Goal: Task Accomplishment & Management: Use online tool/utility

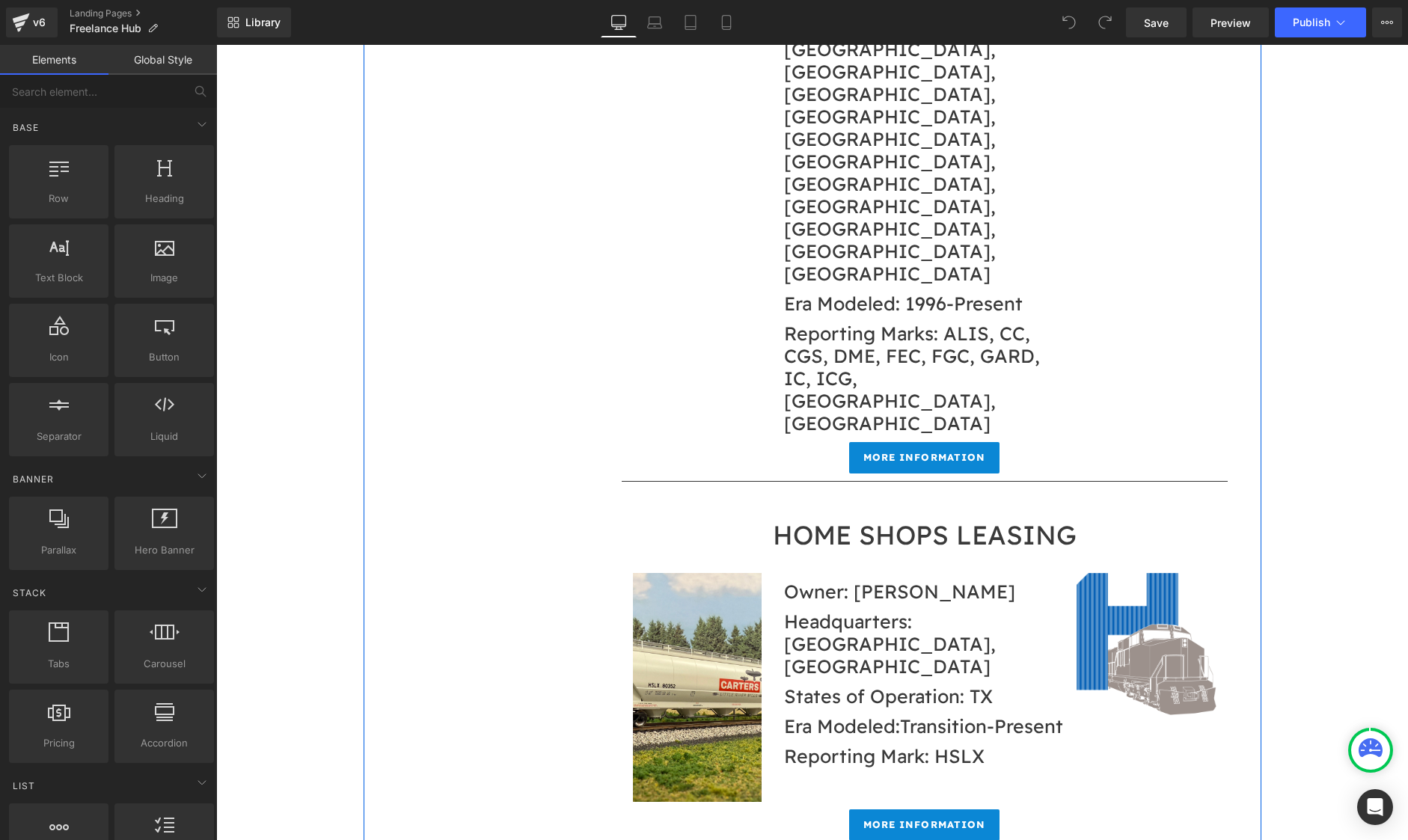
scroll to position [10472, 0]
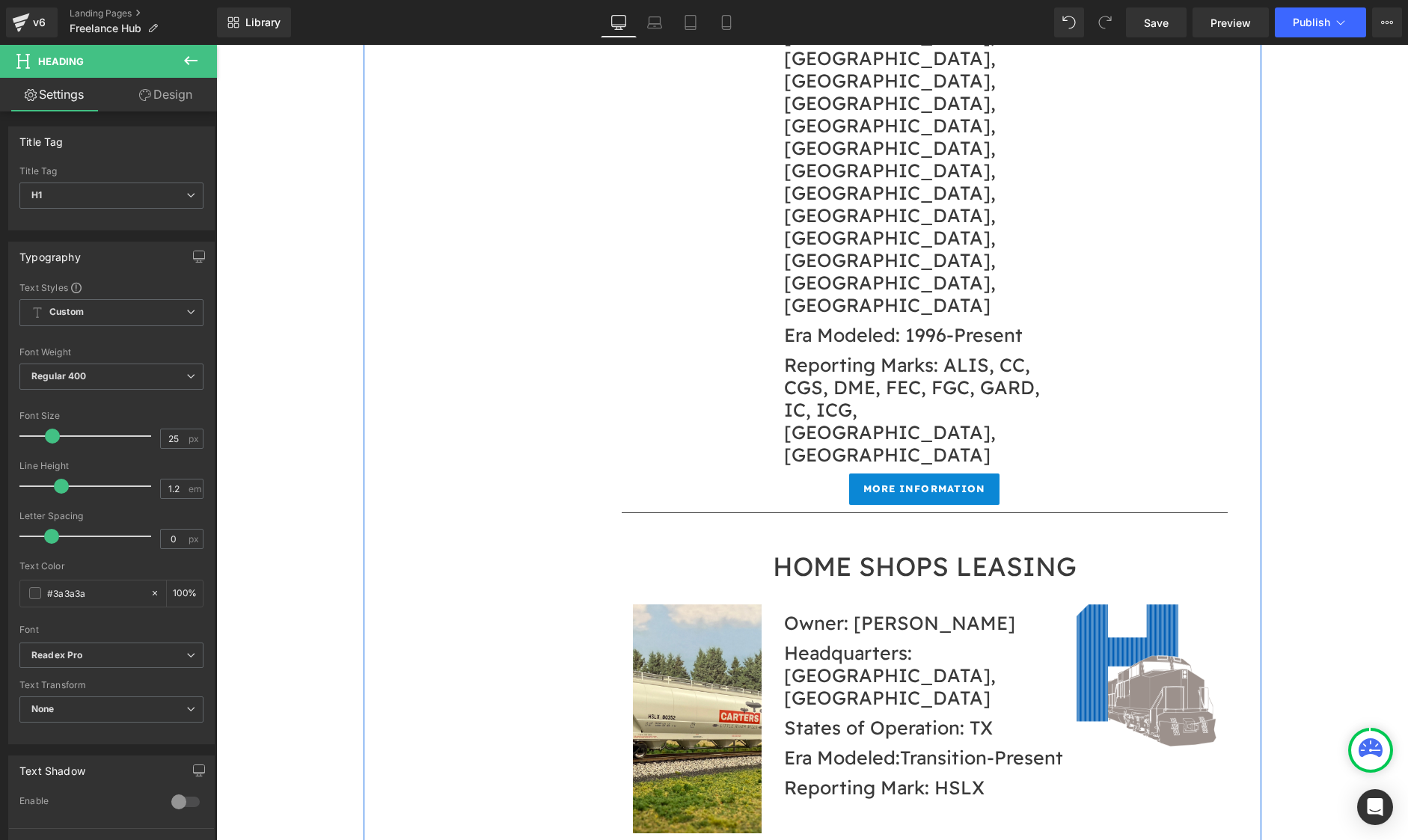
click at [1158, 17] on span "Save" at bounding box center [1157, 22] width 25 height 16
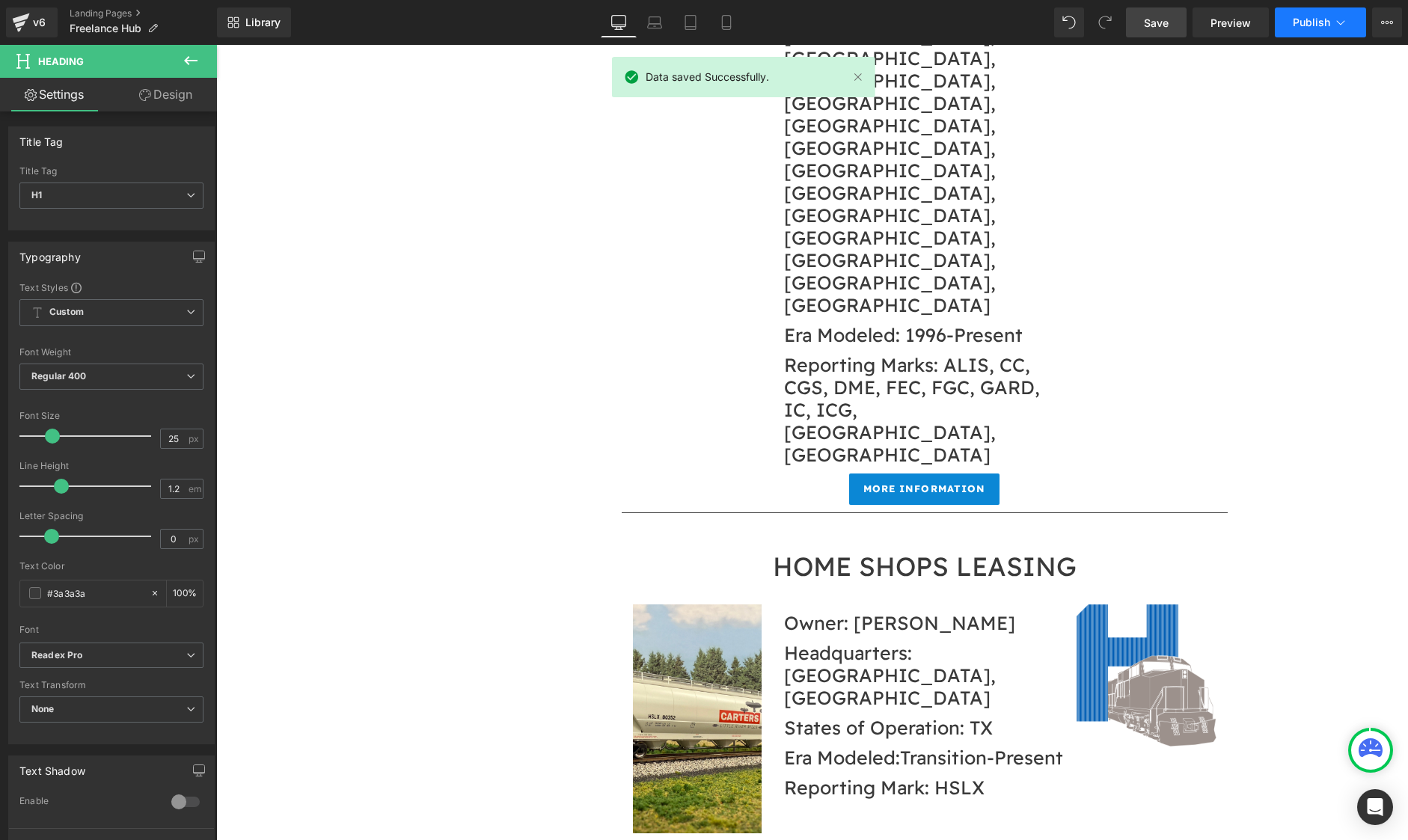
click at [1297, 24] on span "Publish" at bounding box center [1311, 22] width 37 height 12
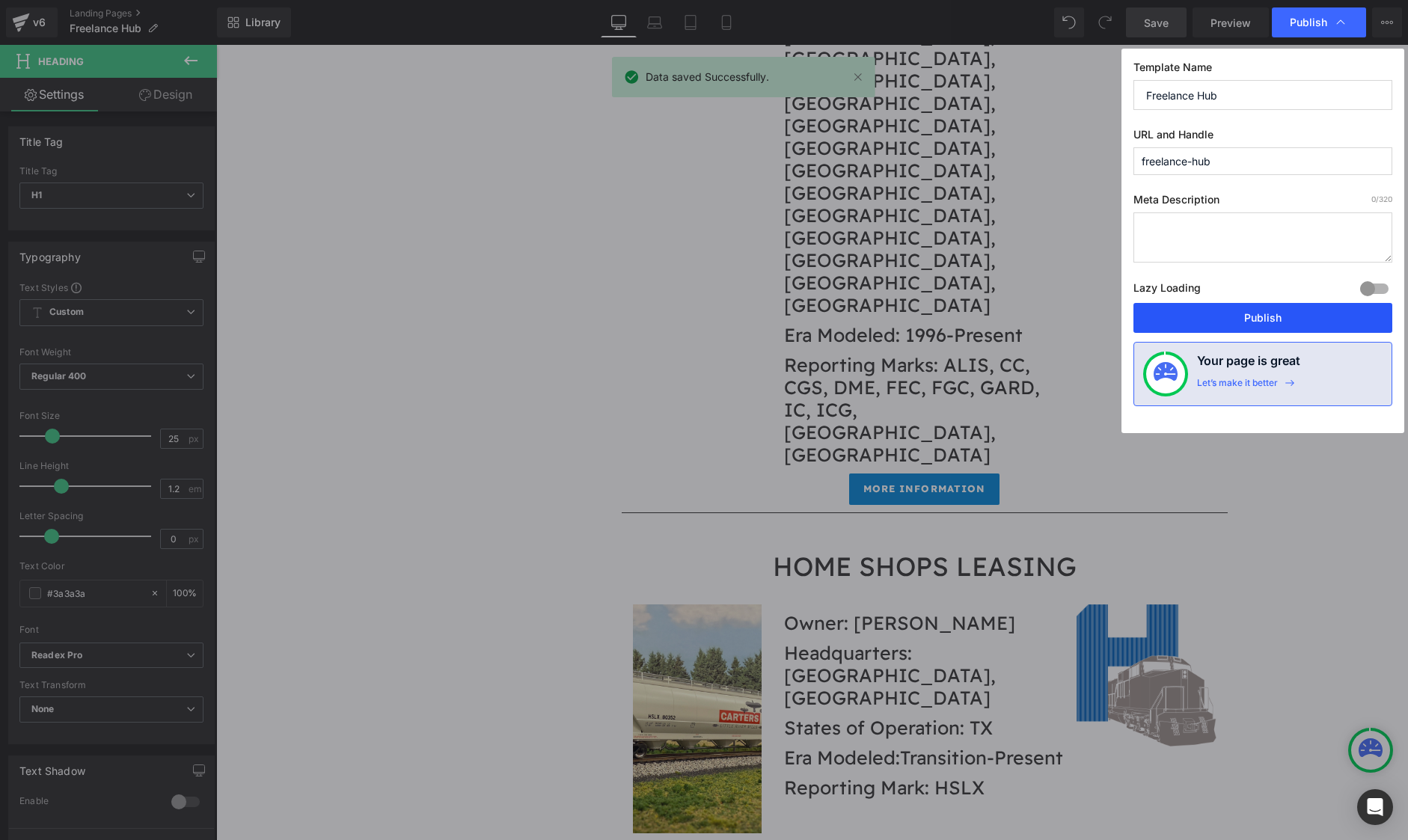
drag, startPoint x: 1255, startPoint y: 306, endPoint x: 657, endPoint y: 204, distance: 606.6
click at [1255, 306] on button "Publish" at bounding box center [1263, 318] width 259 height 30
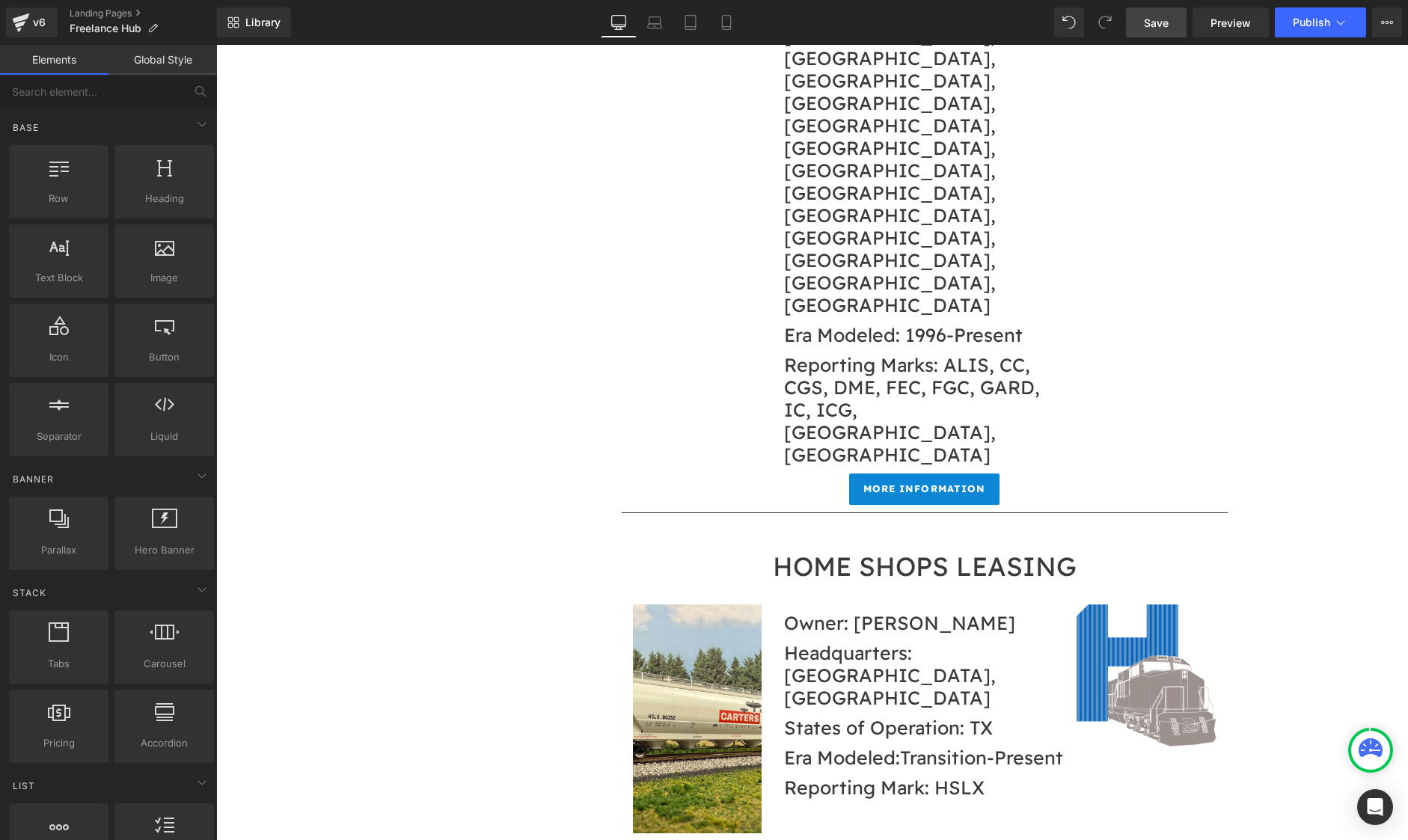
click at [1147, 22] on span "Save" at bounding box center [1157, 22] width 25 height 16
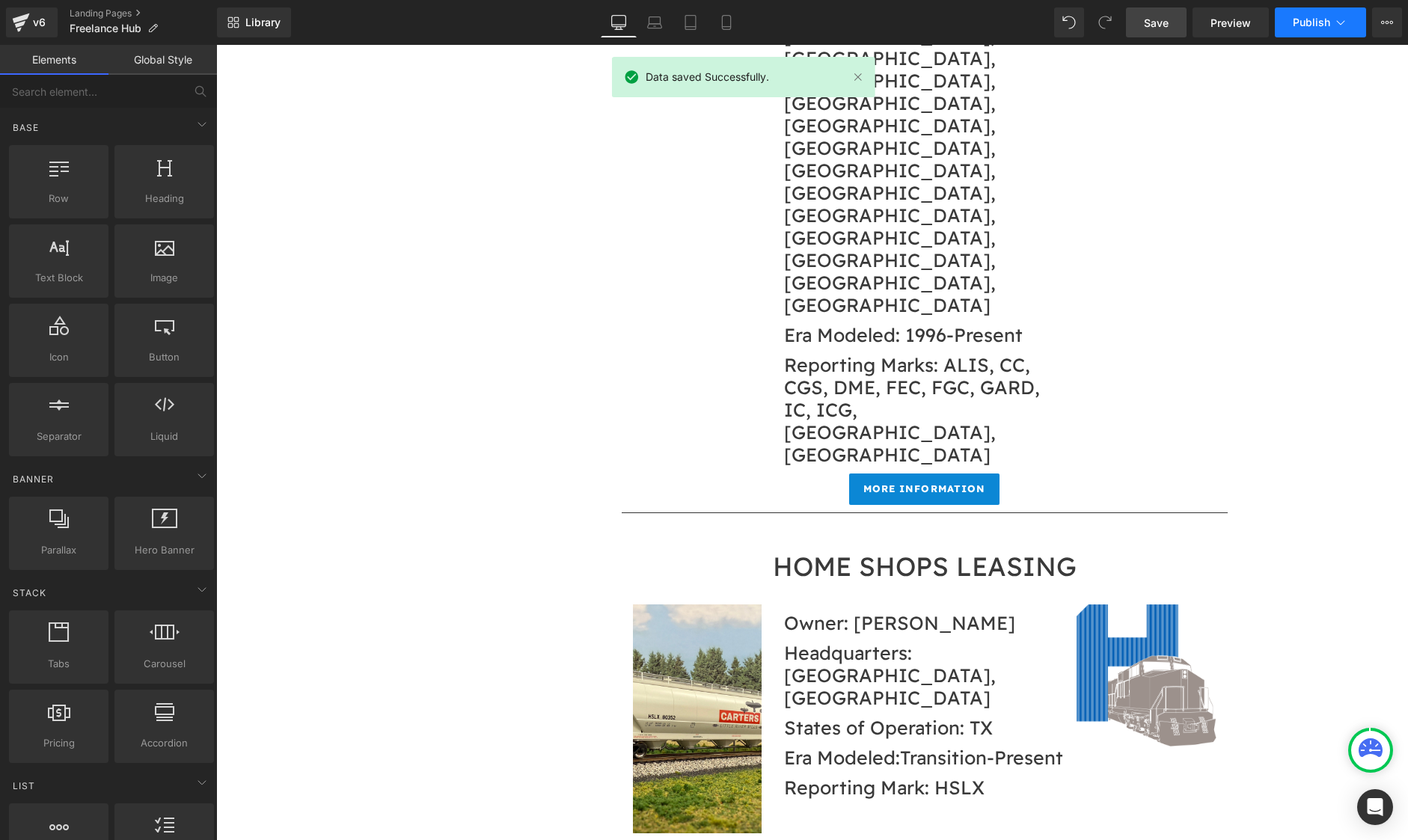
click at [1317, 27] on span "Publish" at bounding box center [1311, 22] width 37 height 12
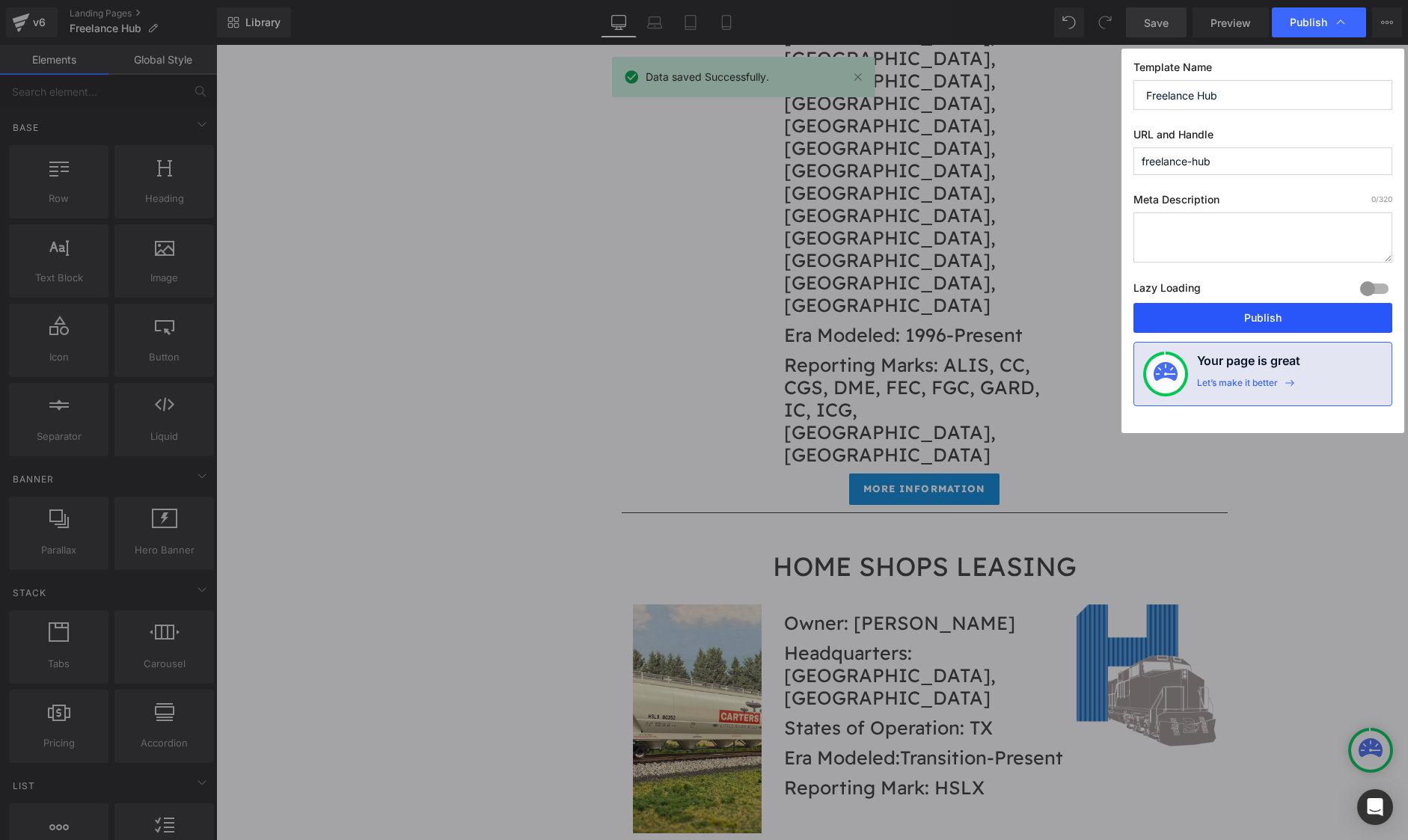
click at [1279, 324] on button "Publish" at bounding box center [1263, 318] width 259 height 30
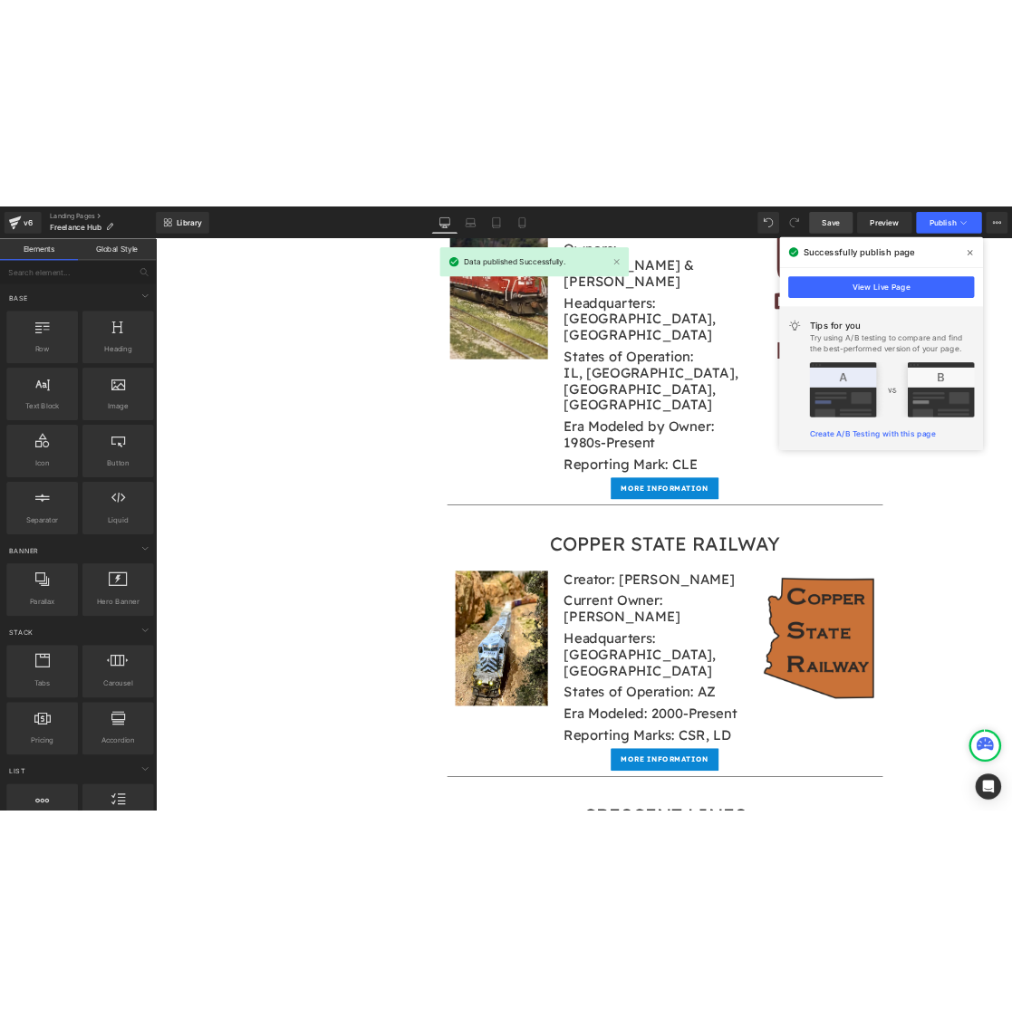
scroll to position [7487, 0]
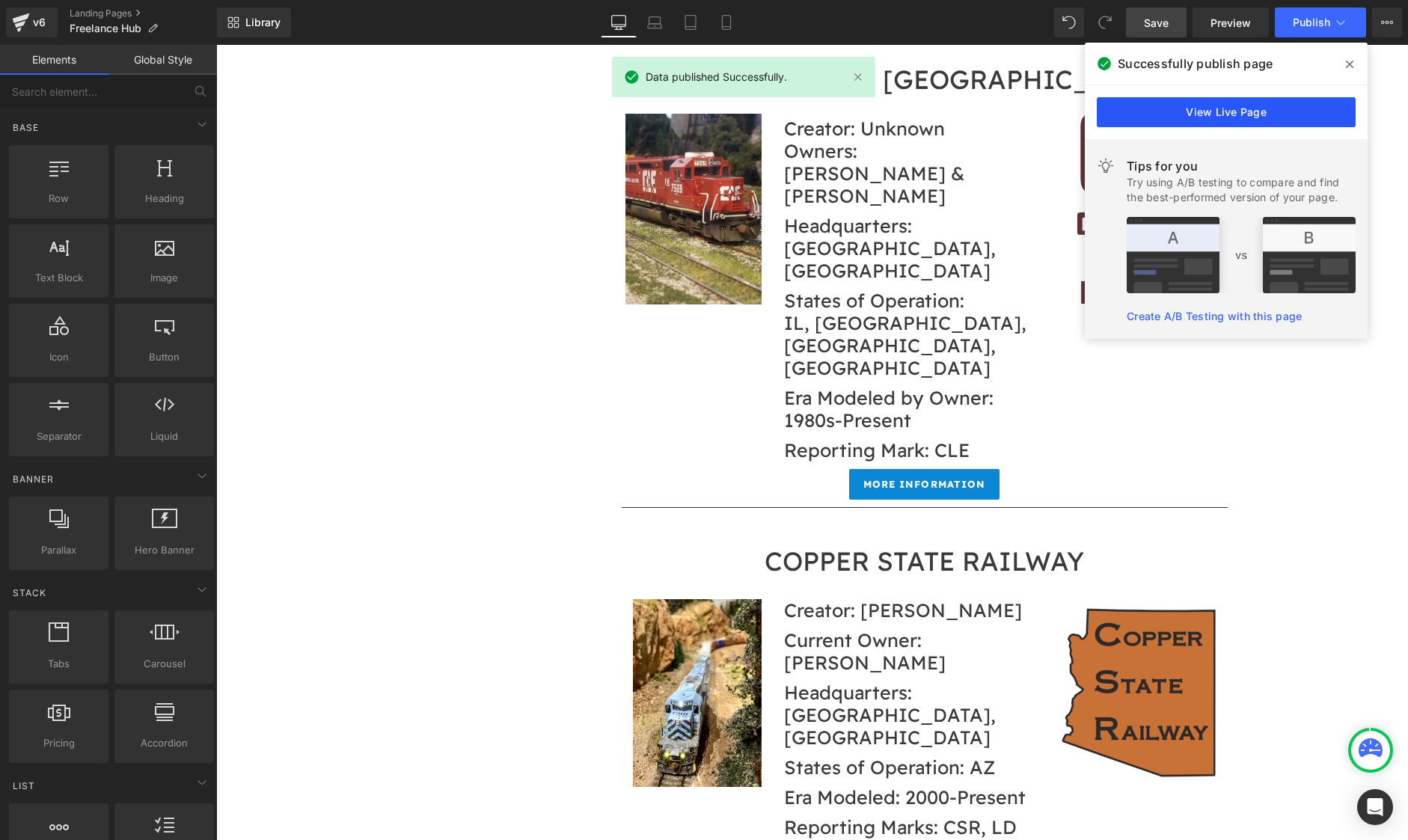
click at [1269, 107] on link "View Live Page" at bounding box center [1226, 112] width 259 height 30
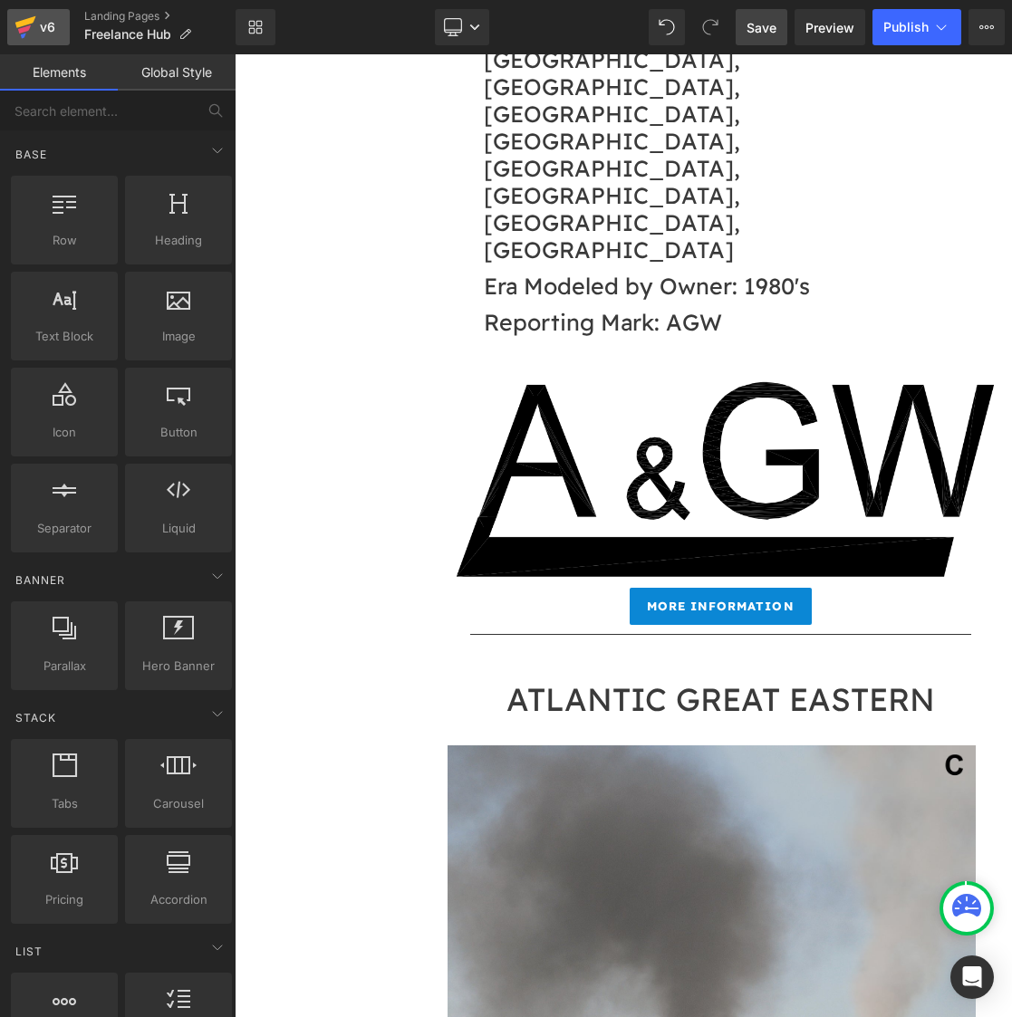
click at [38, 25] on div "v6" at bounding box center [47, 27] width 23 height 24
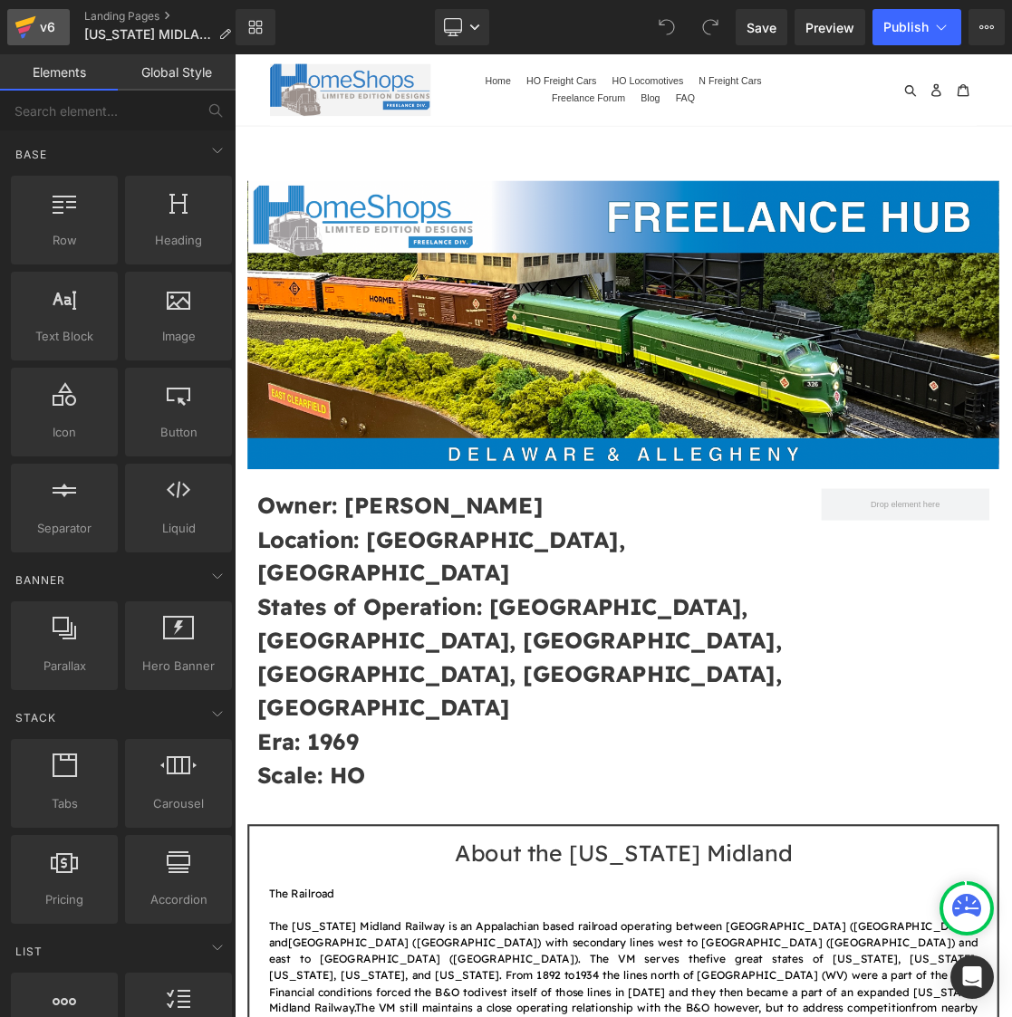
click at [25, 24] on icon at bounding box center [25, 22] width 21 height 12
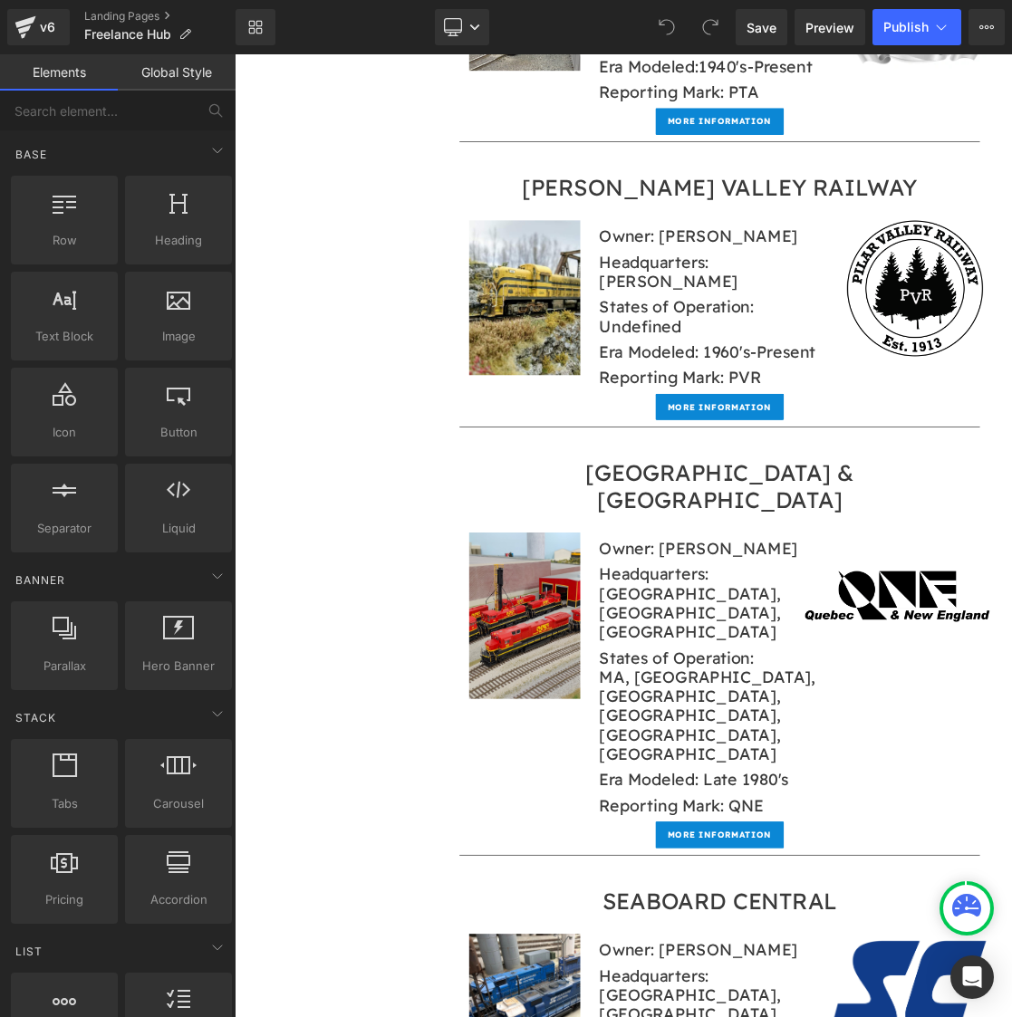
scroll to position [21373, 0]
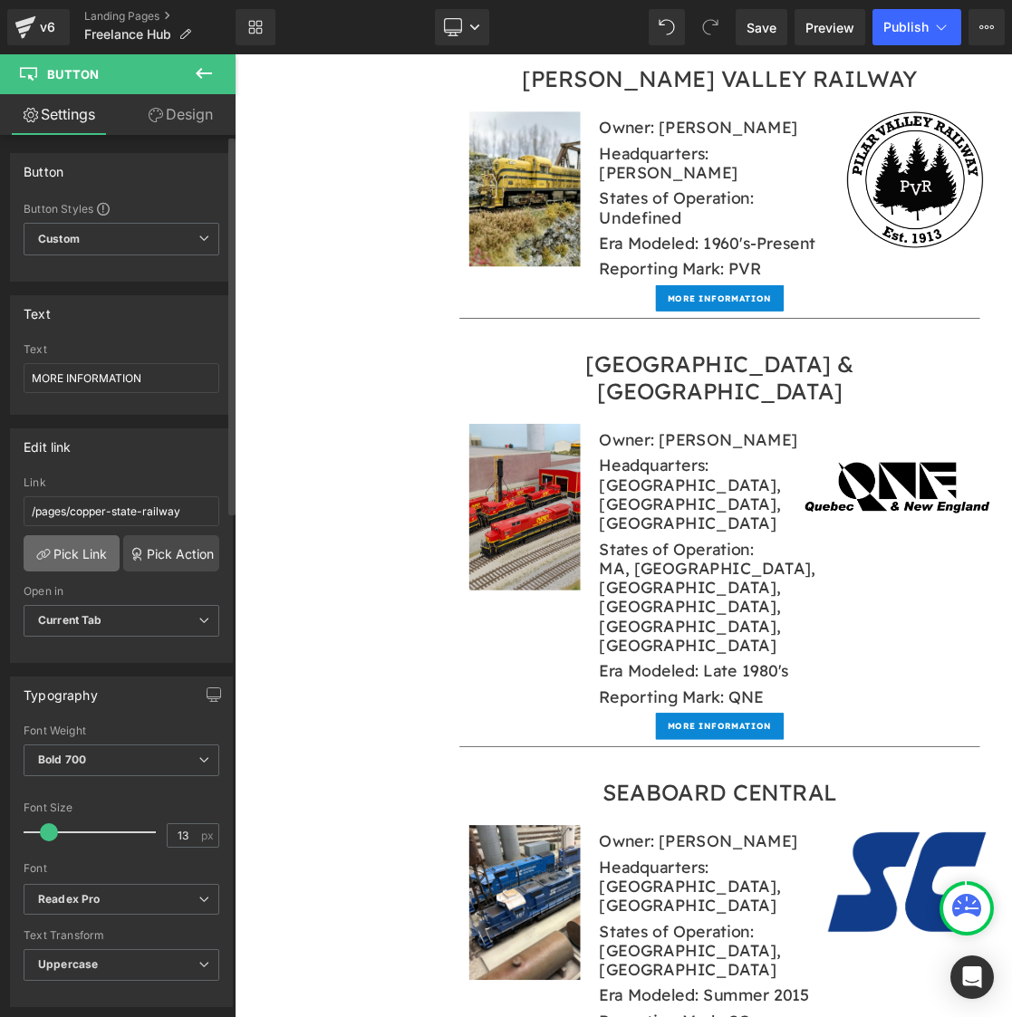
click at [80, 543] on link "Pick Link" at bounding box center [72, 553] width 96 height 36
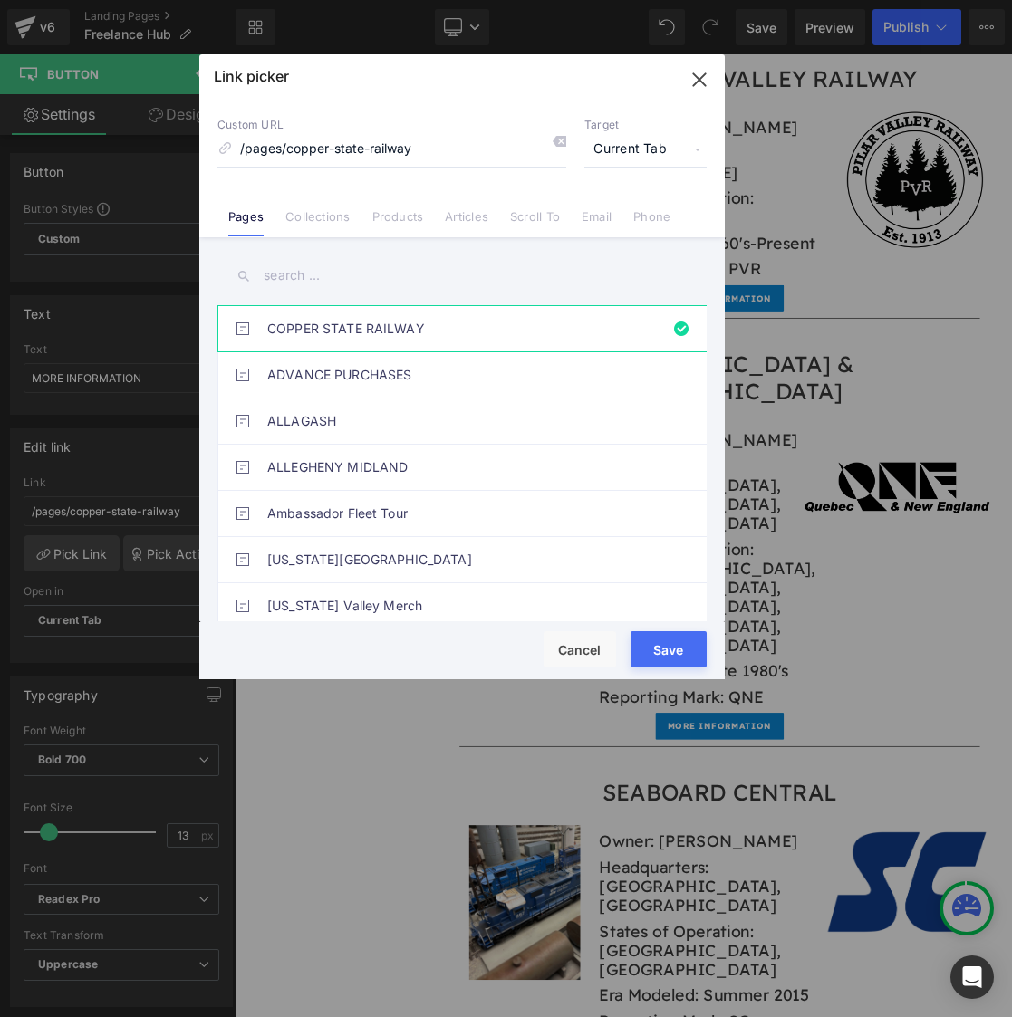
click at [277, 279] on input "text" at bounding box center [461, 275] width 489 height 41
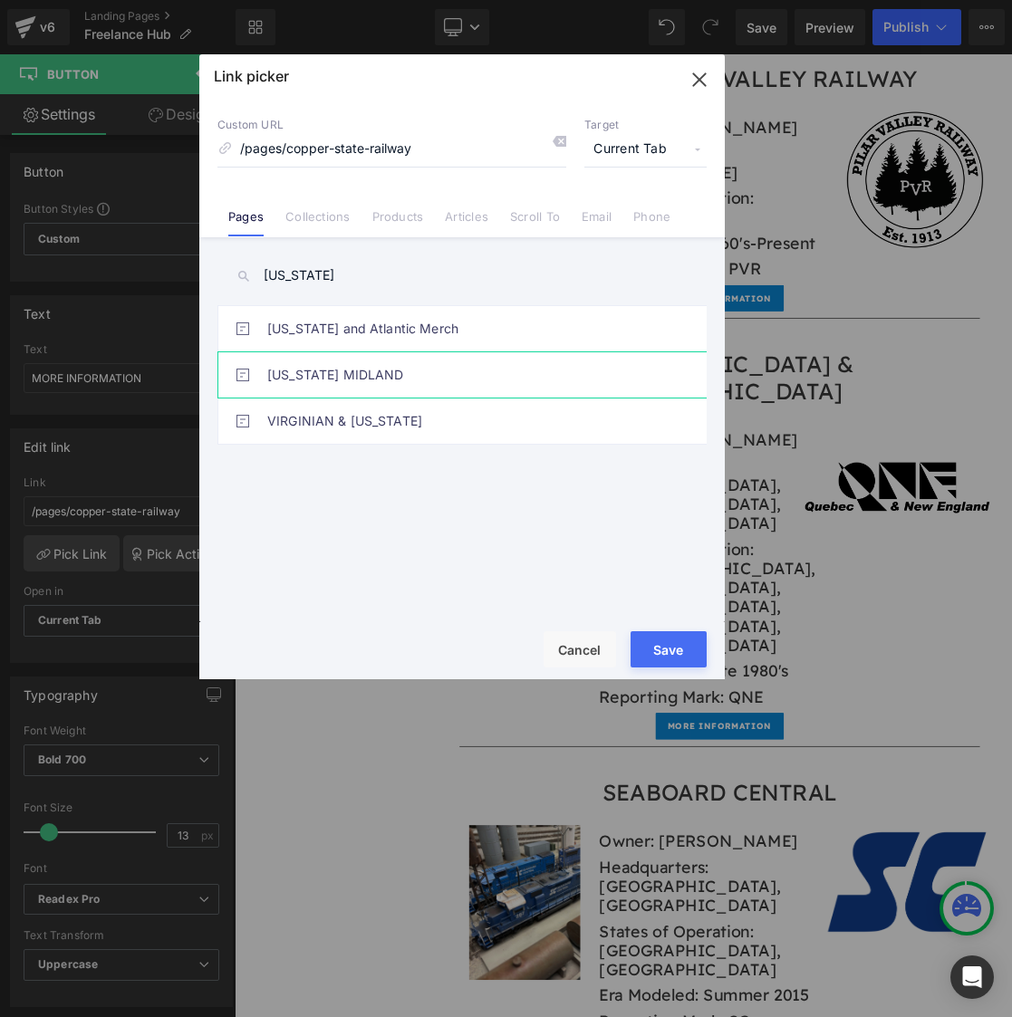
type input "virginia"
click at [320, 361] on link "VIRGINIA MIDLAND" at bounding box center [466, 374] width 398 height 45
click at [657, 652] on button "Save" at bounding box center [668, 649] width 76 height 36
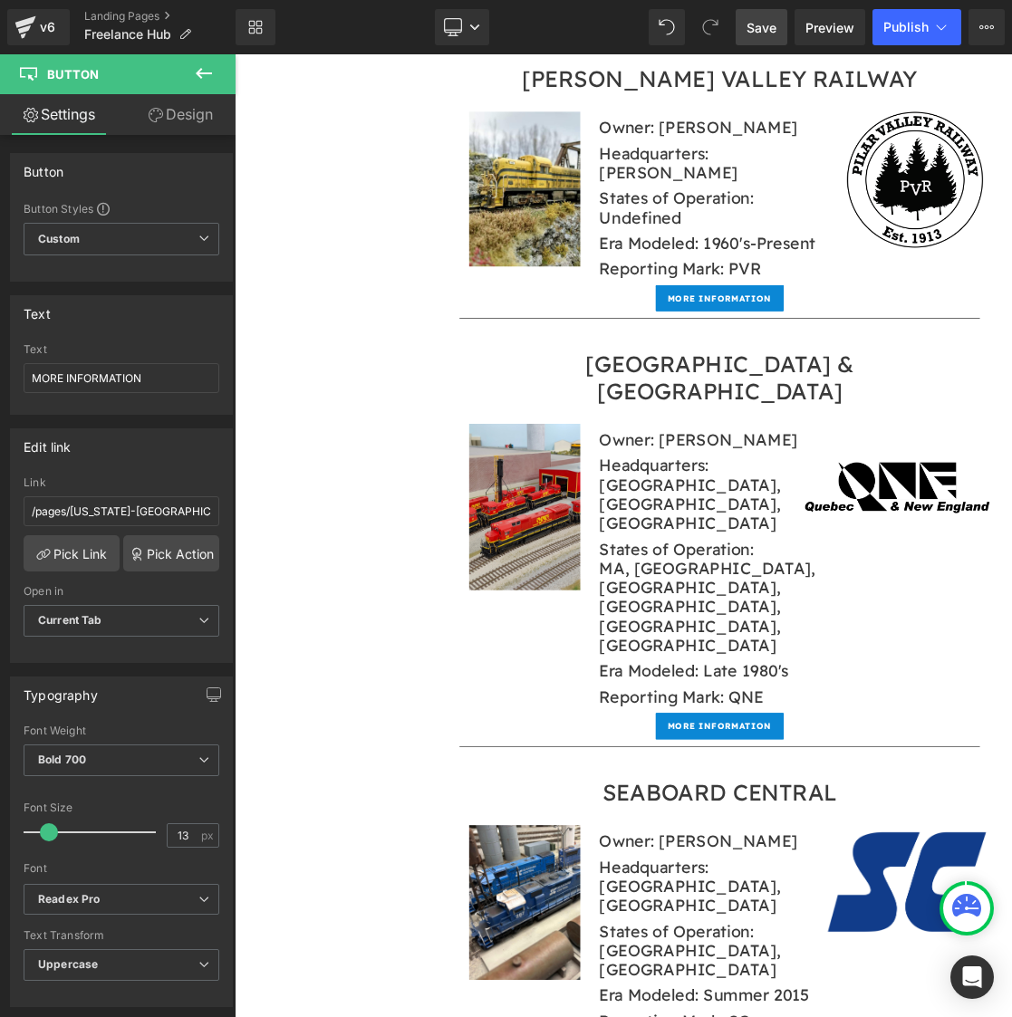
drag, startPoint x: 763, startPoint y: 22, endPoint x: 1093, endPoint y: 29, distance: 330.6
click at [763, 22] on span "Save" at bounding box center [761, 27] width 30 height 19
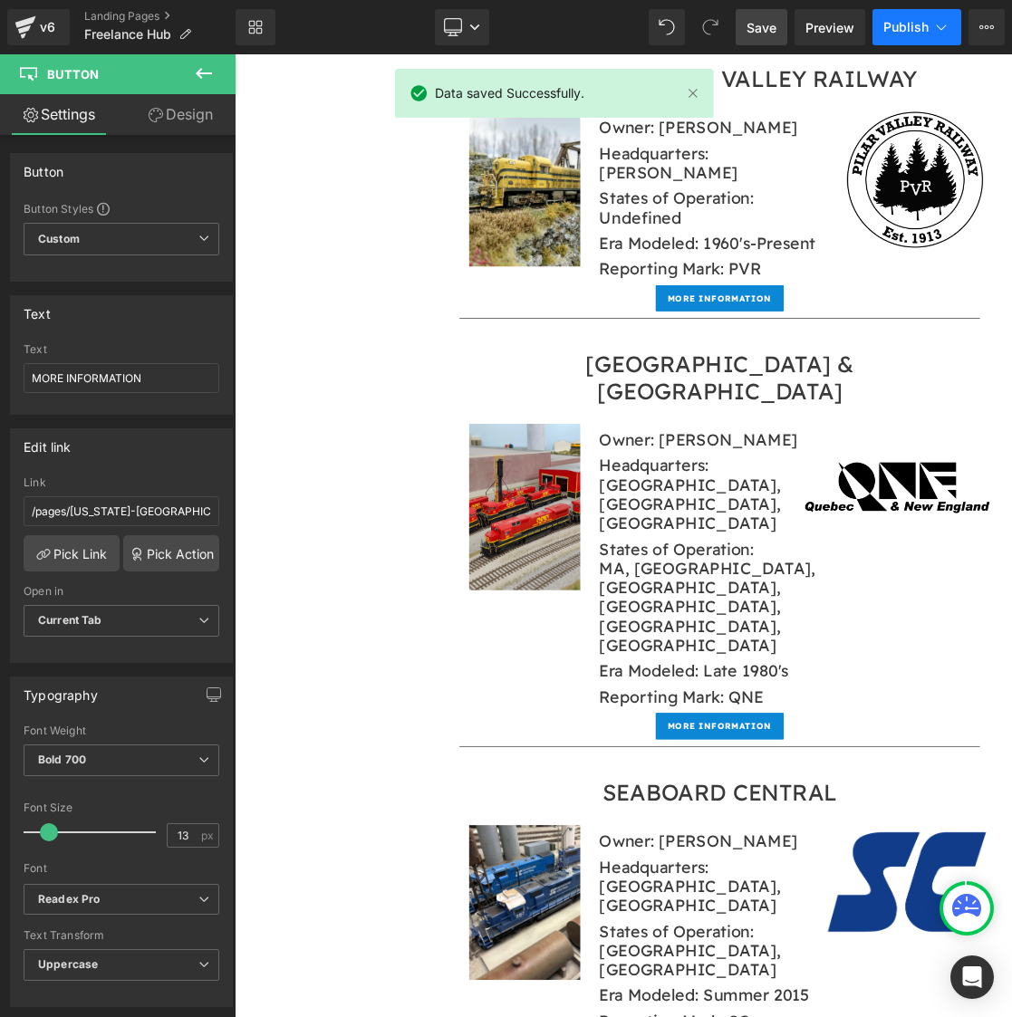
click at [922, 25] on span "Publish" at bounding box center [905, 27] width 45 height 14
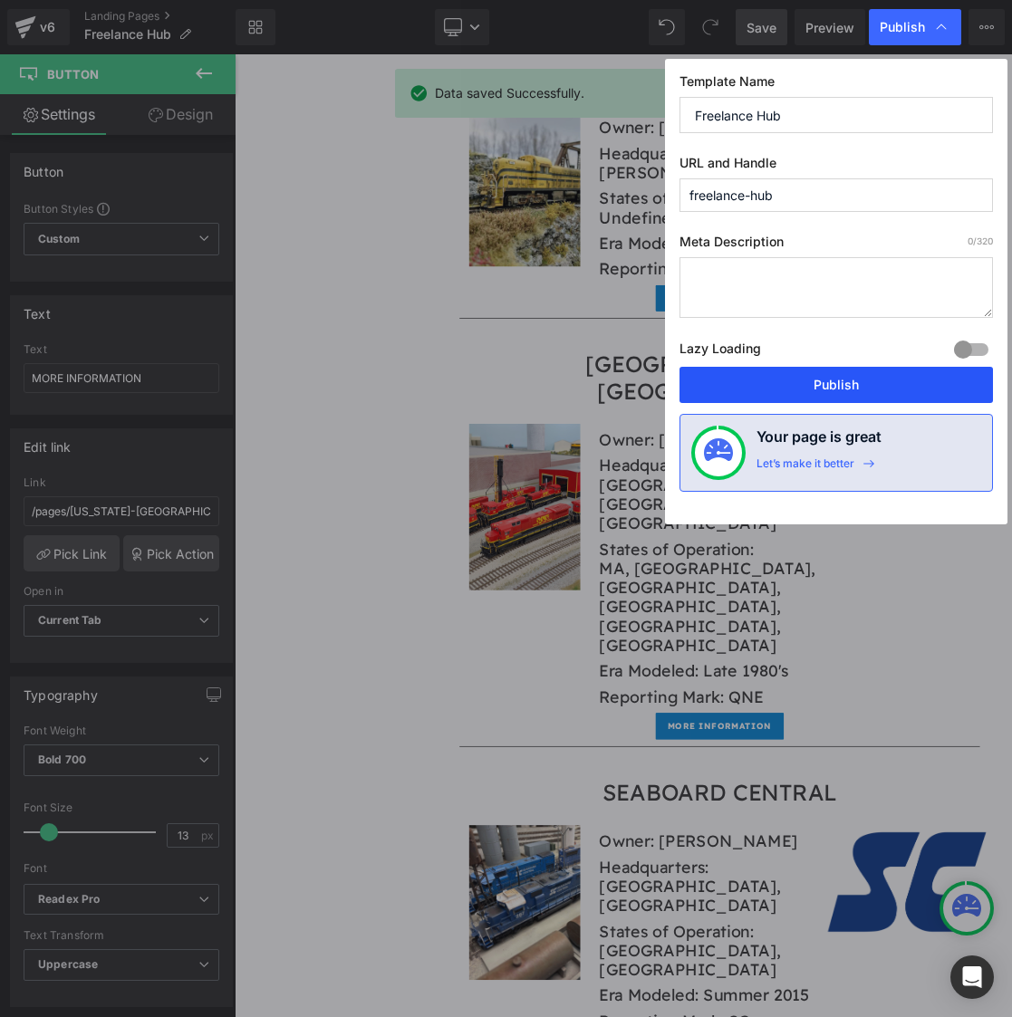
click at [851, 389] on button "Publish" at bounding box center [835, 385] width 313 height 36
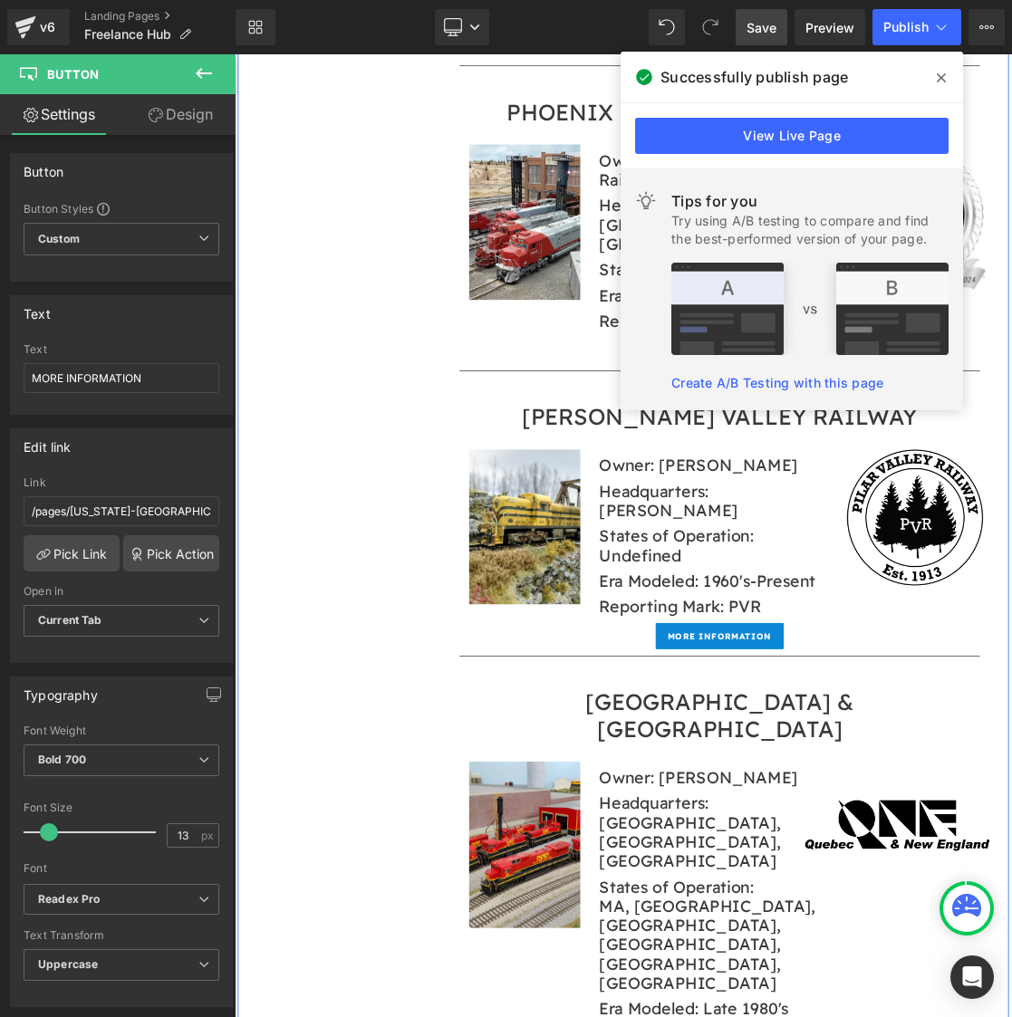
scroll to position [20769, 0]
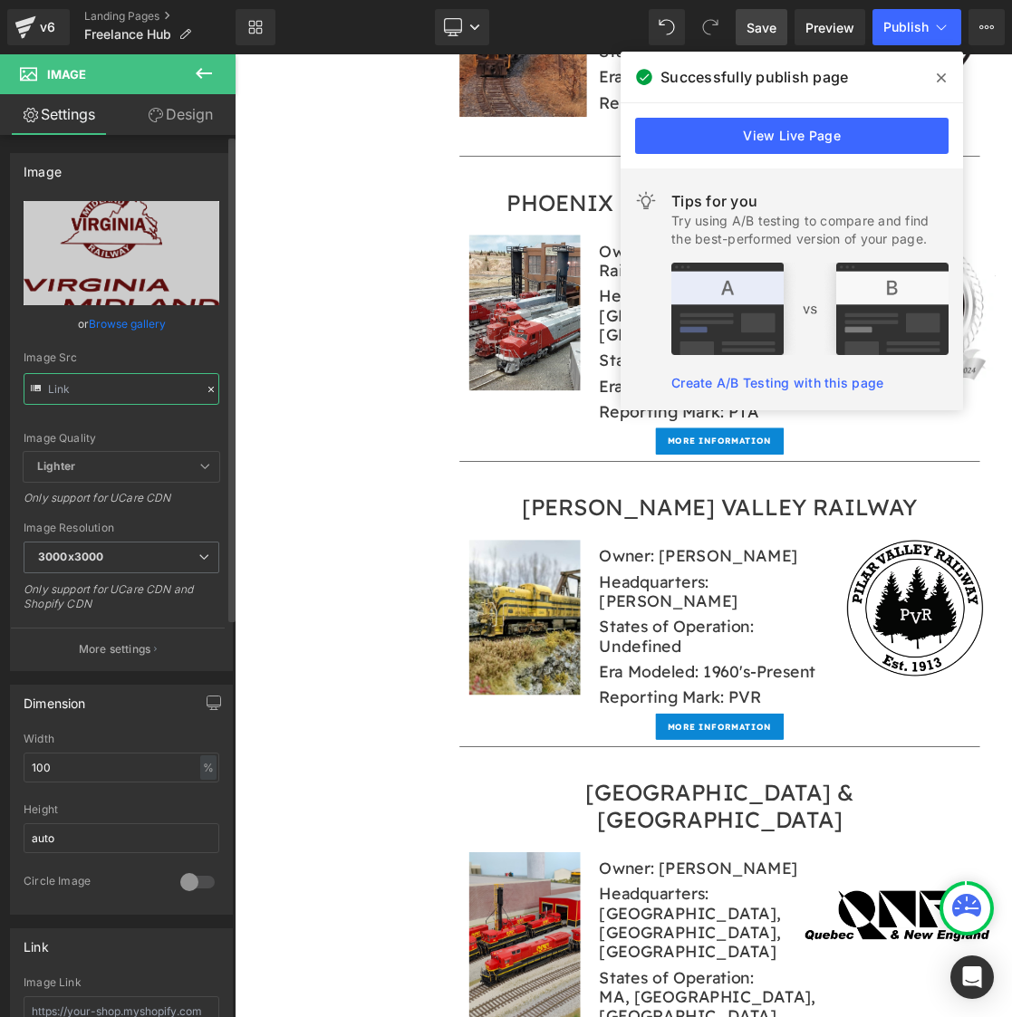
click at [102, 381] on input "text" at bounding box center [122, 389] width 196 height 32
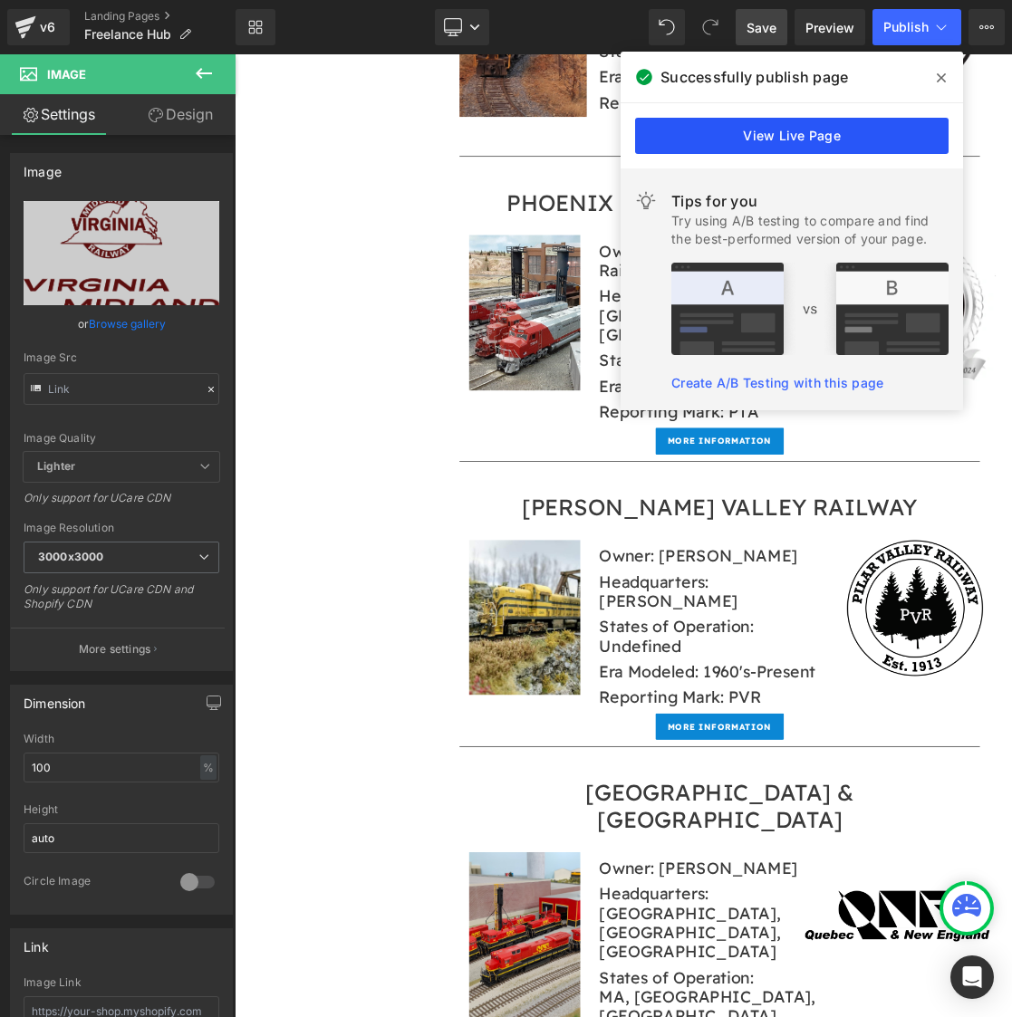
click at [880, 129] on link "View Live Page" at bounding box center [791, 136] width 313 height 36
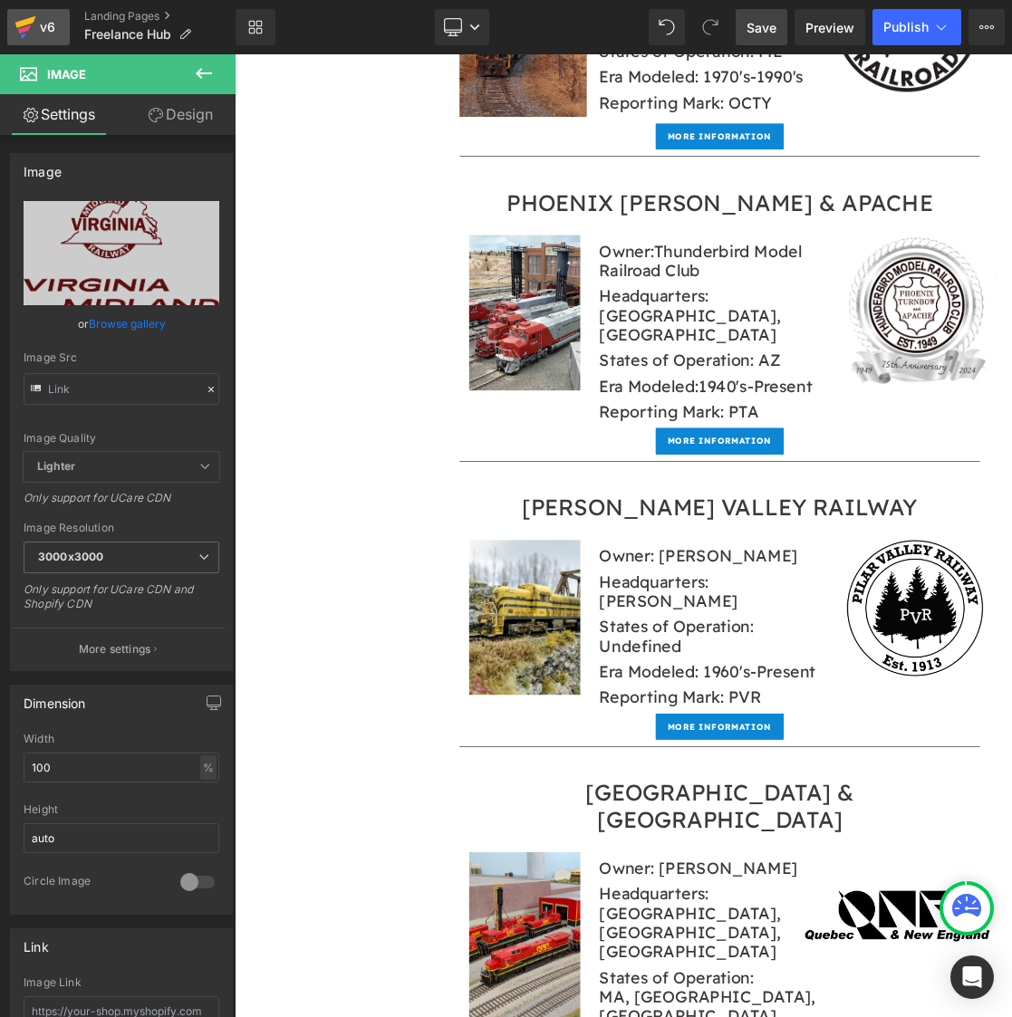
click at [40, 35] on div "v6" at bounding box center [47, 27] width 23 height 24
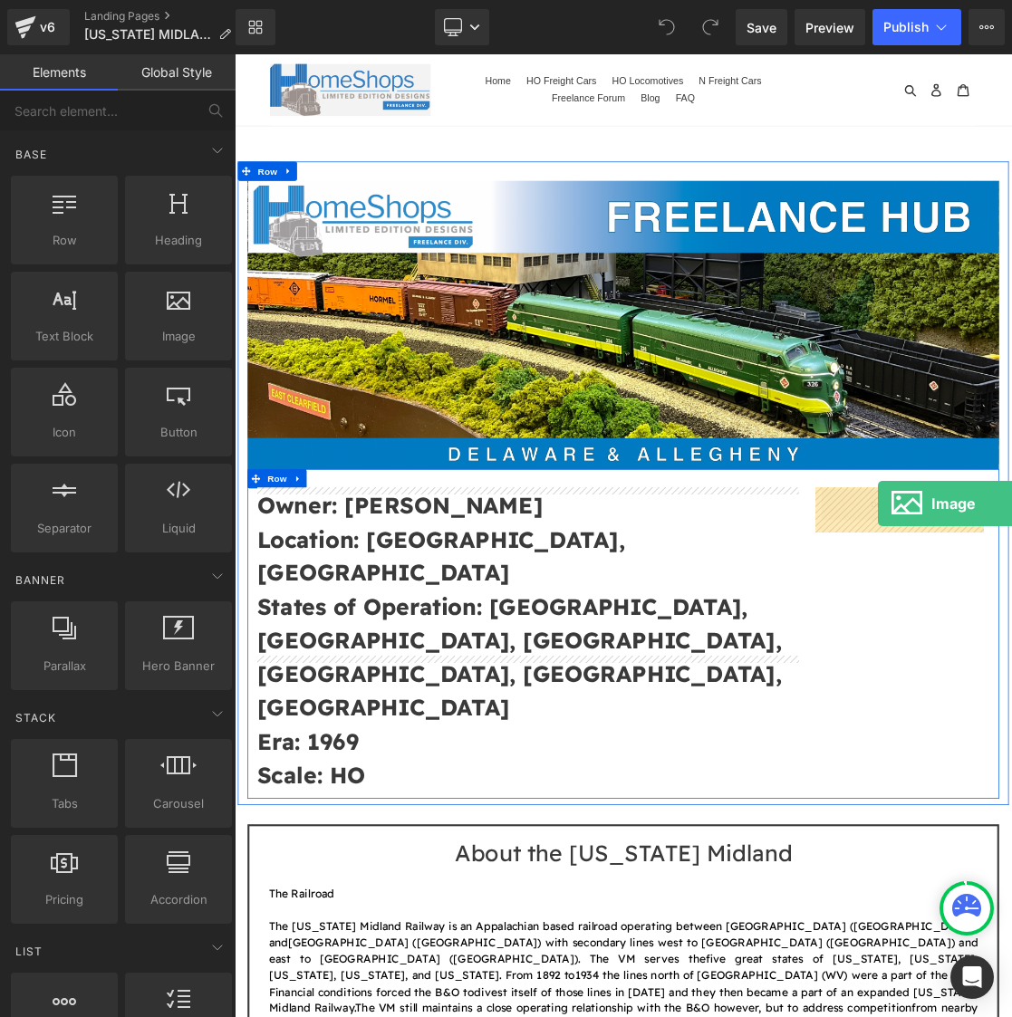
drag, startPoint x: 414, startPoint y: 341, endPoint x: 1141, endPoint y: 687, distance: 805.3
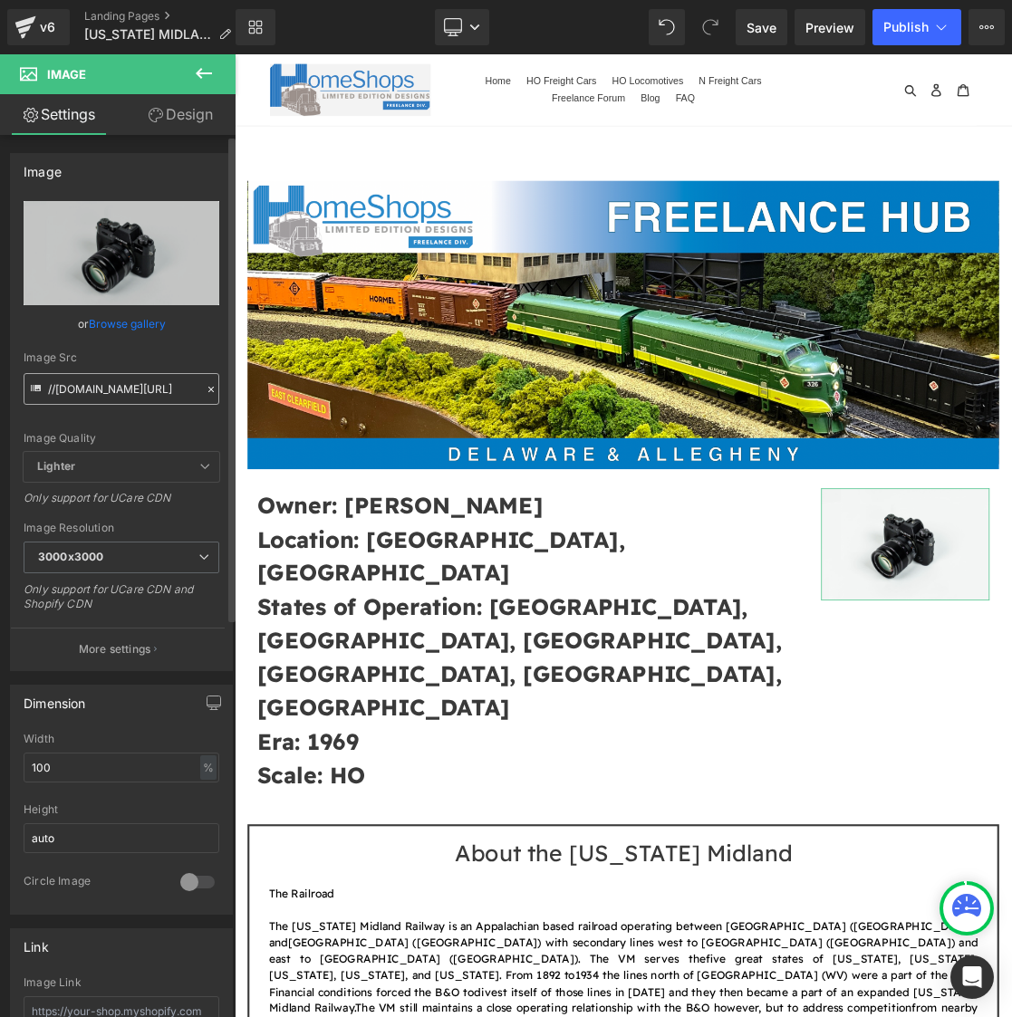
click at [79, 394] on input "//d1um8515vdn9kb.cloudfront.net/images/parallax.jpg" at bounding box center [122, 389] width 196 height 32
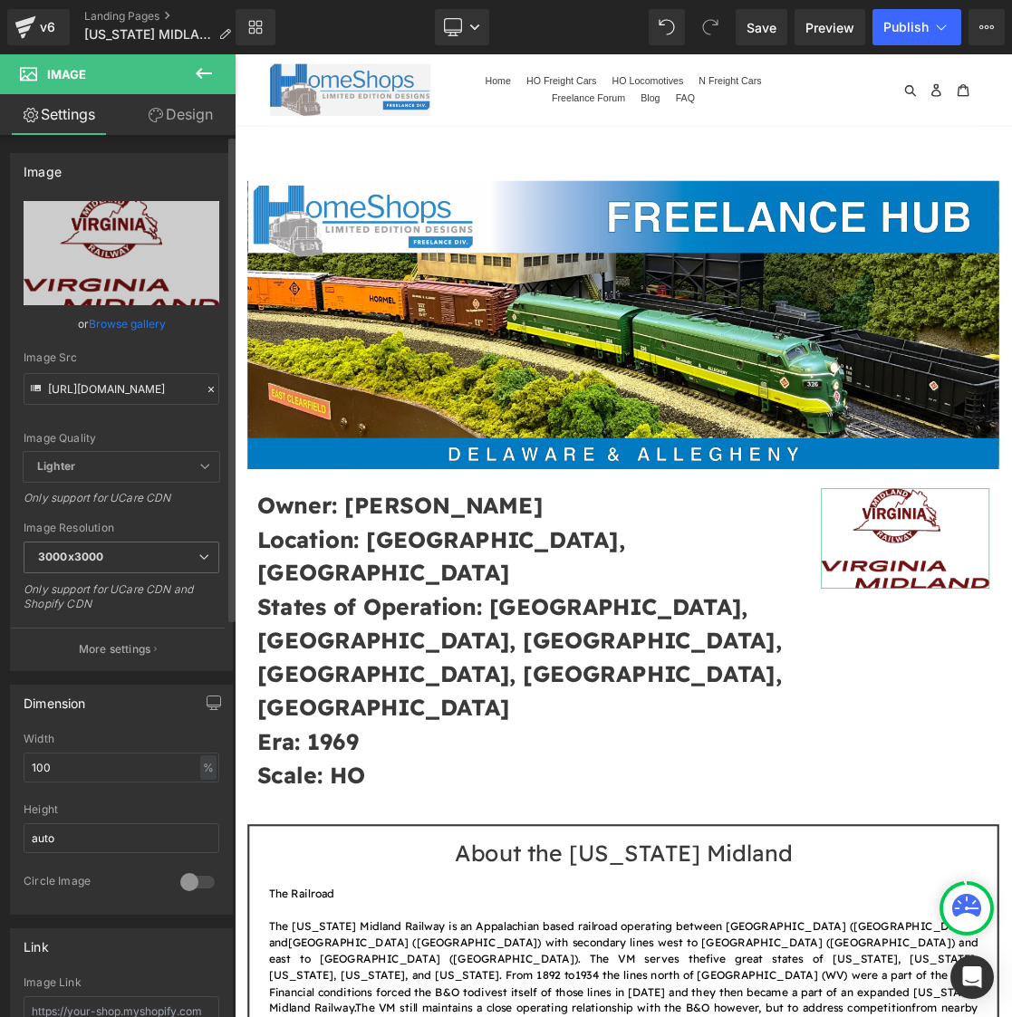
type input "https://cdn.shopify.com/s/files/1/0552/5425/3750/files/VM_Logo_Red_3000x3000.pn…"
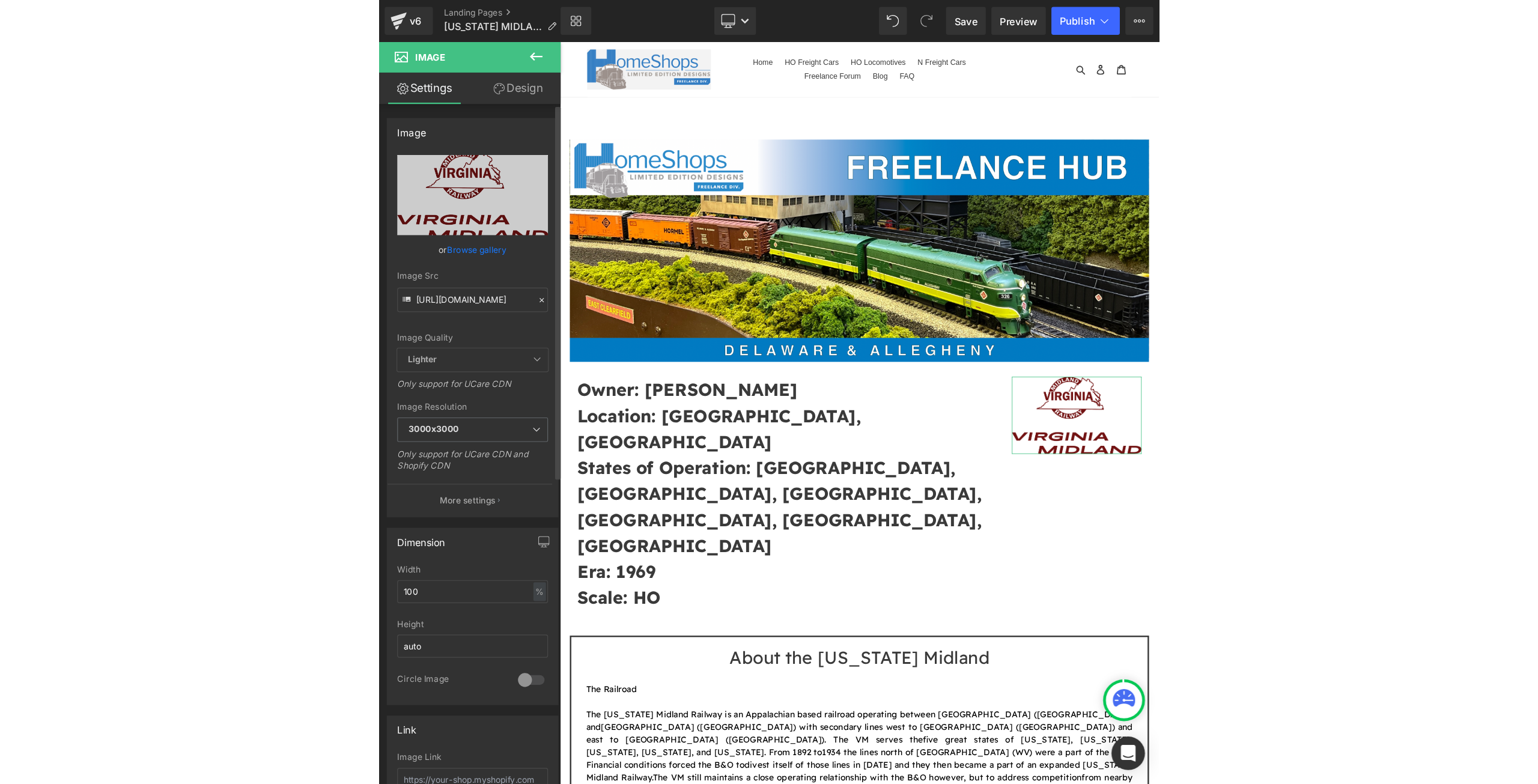
scroll to position [0, 0]
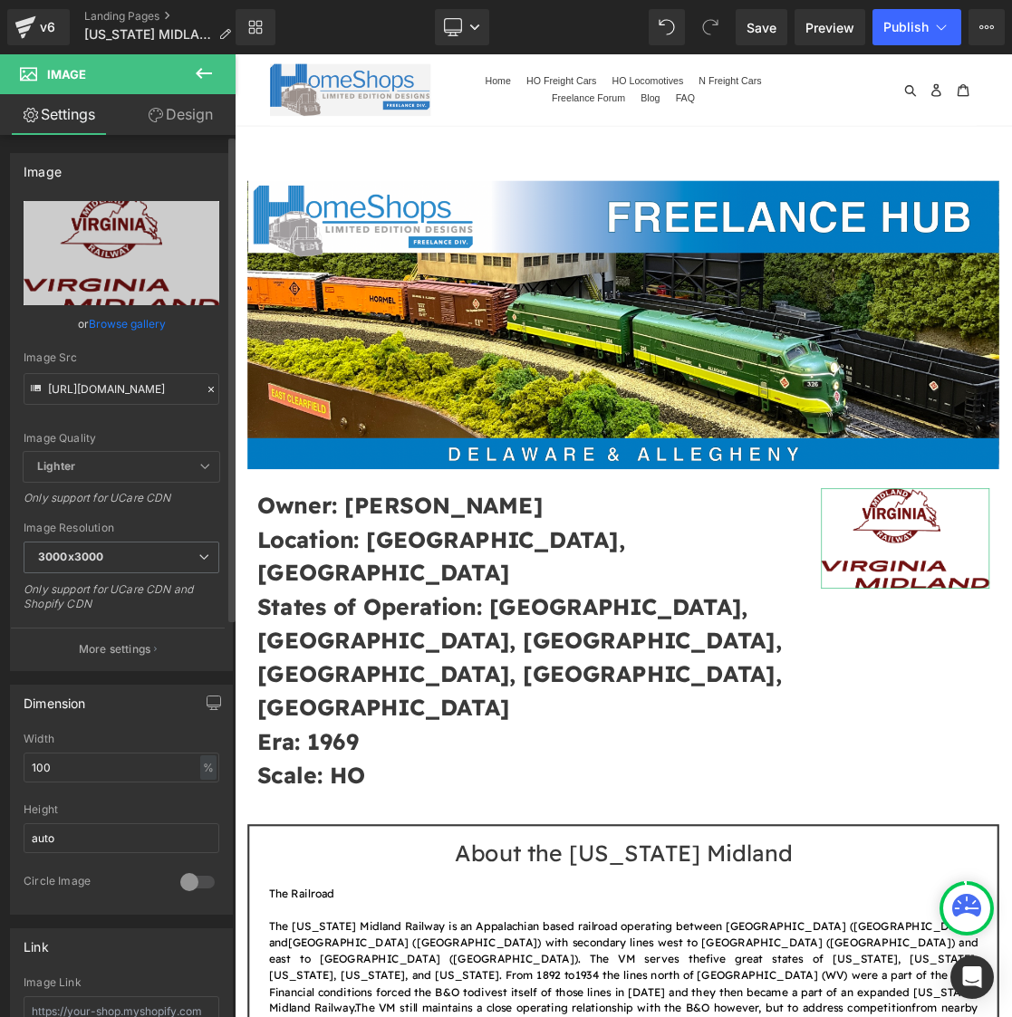
click at [217, 457] on div "https://cdn.shopify.com/s/files/1/0552/5425/3750/files/VM_Logo_Red_3000x3000.pn…" at bounding box center [121, 435] width 221 height 469
click at [749, 30] on span "Save" at bounding box center [761, 27] width 30 height 19
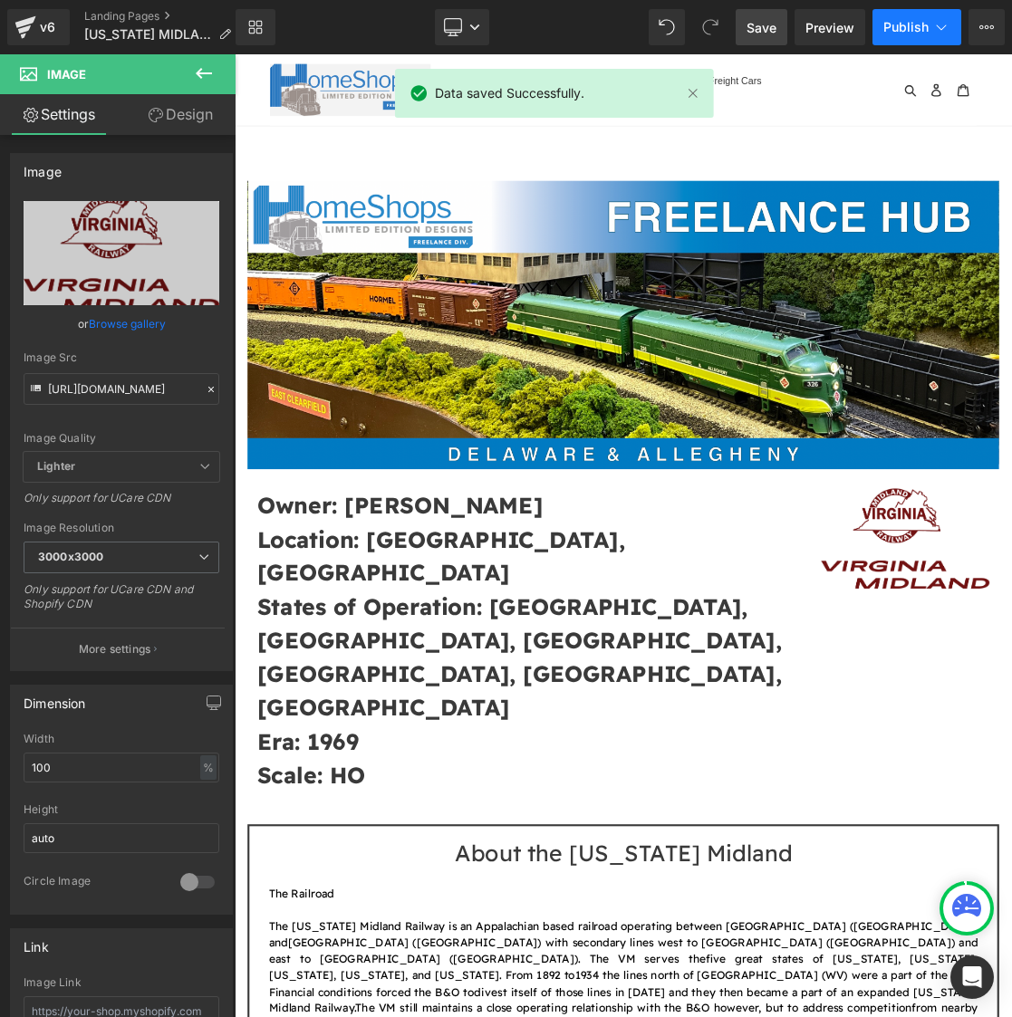
click at [907, 30] on span "Publish" at bounding box center [905, 27] width 45 height 14
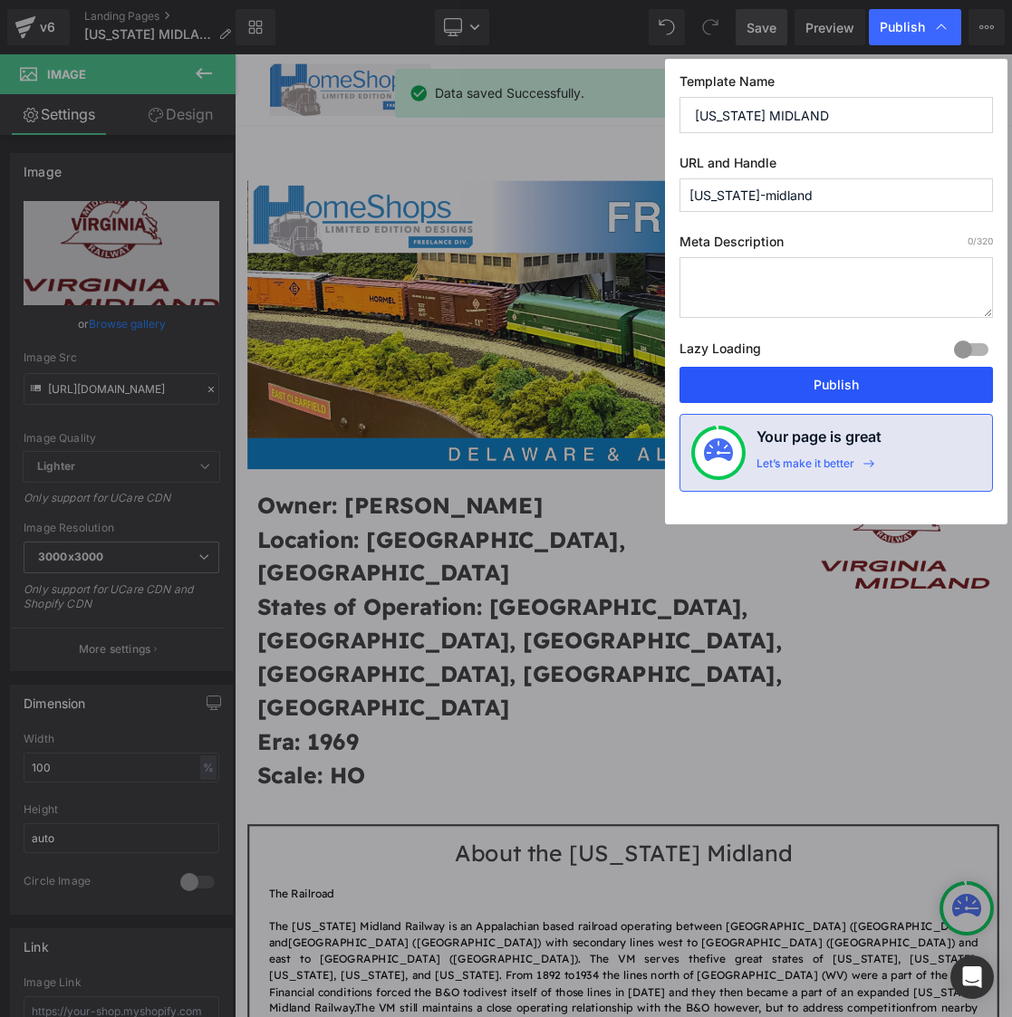
drag, startPoint x: 828, startPoint y: 387, endPoint x: 821, endPoint y: 468, distance: 81.8
click at [828, 387] on button "Publish" at bounding box center [835, 385] width 313 height 36
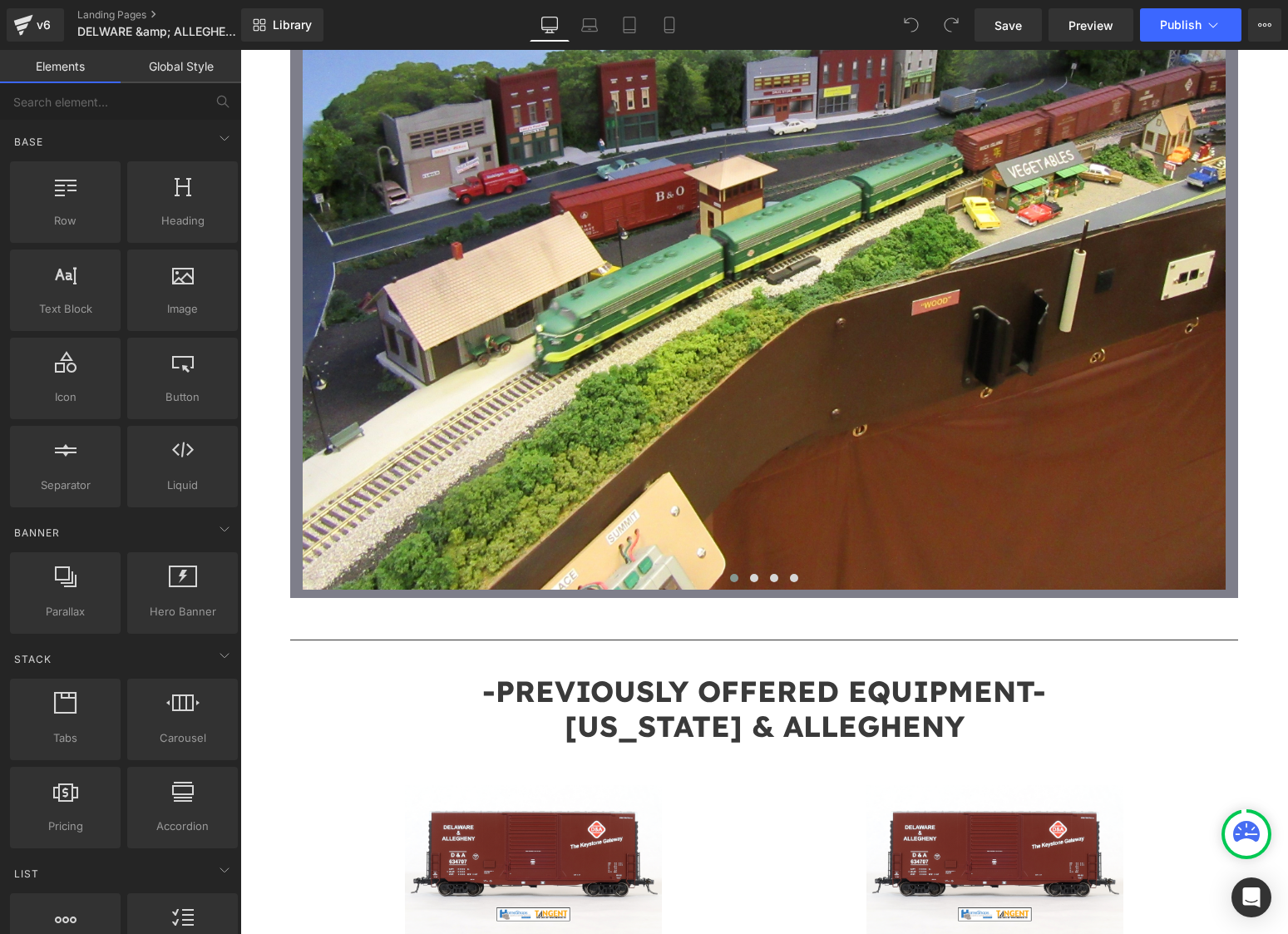
scroll to position [11911, 0]
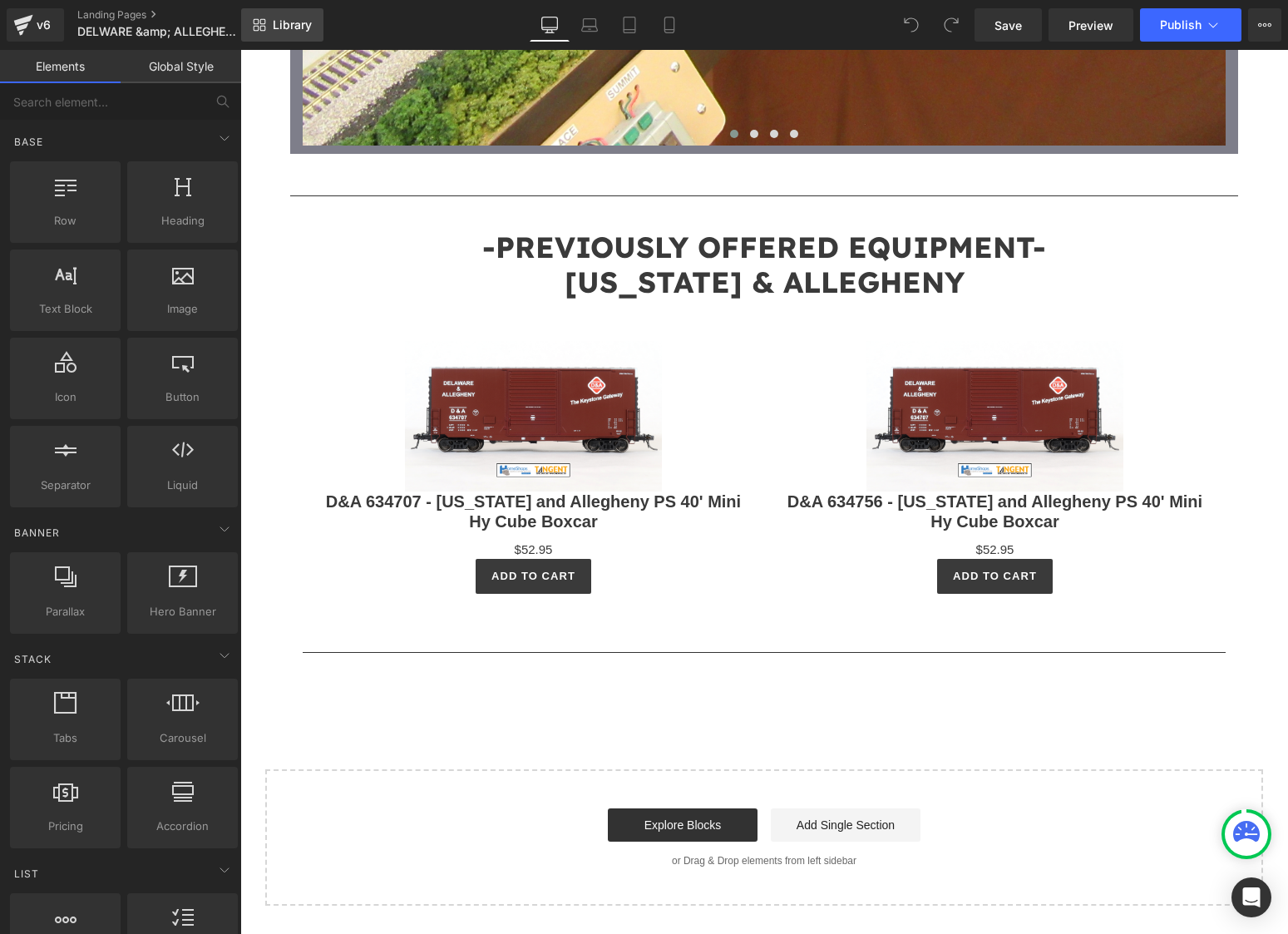
click at [274, 20] on span "Library" at bounding box center [292, 25] width 39 height 15
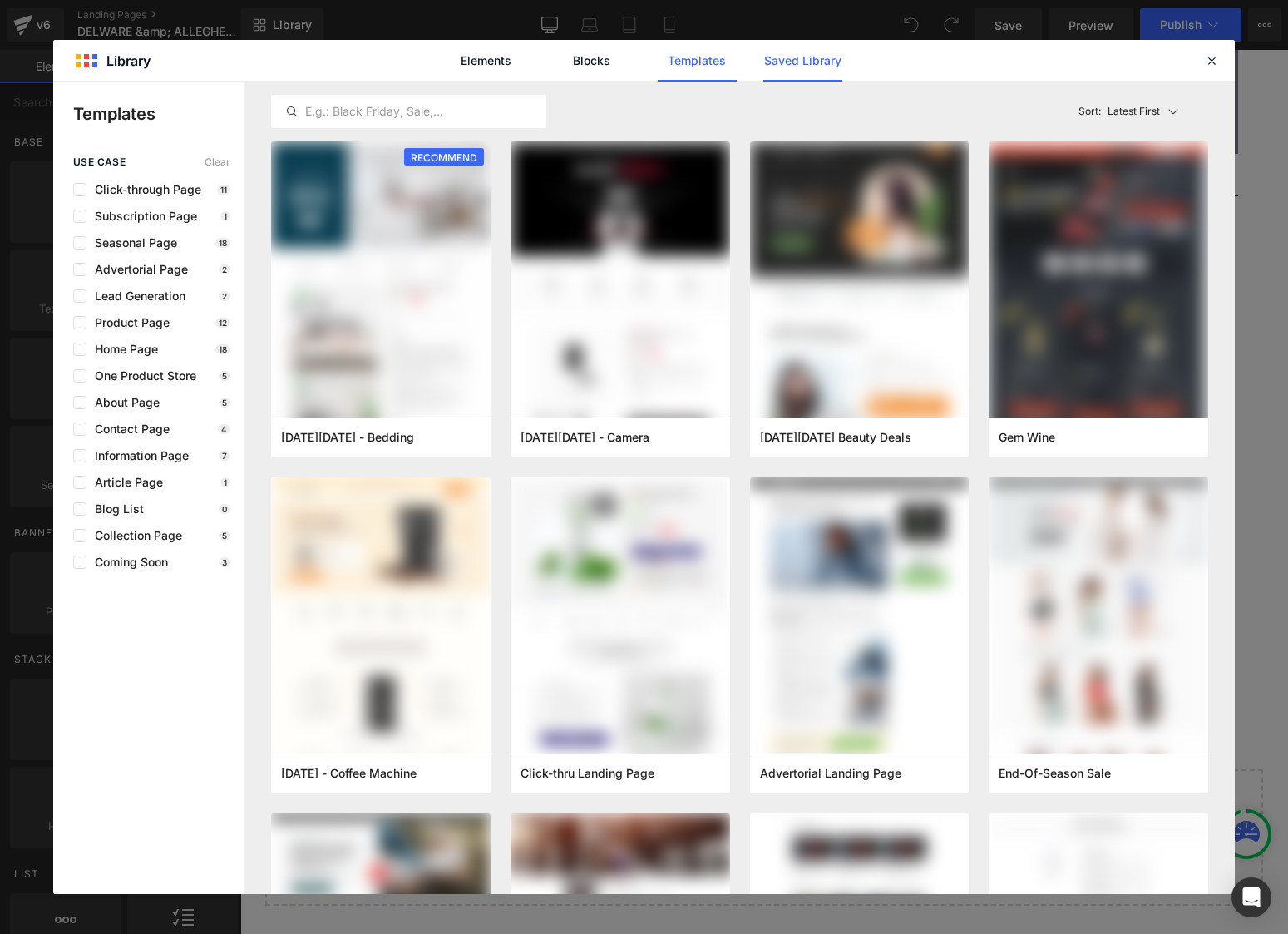
click at [782, 60] on link "Saved Library" at bounding box center [802, 60] width 79 height 41
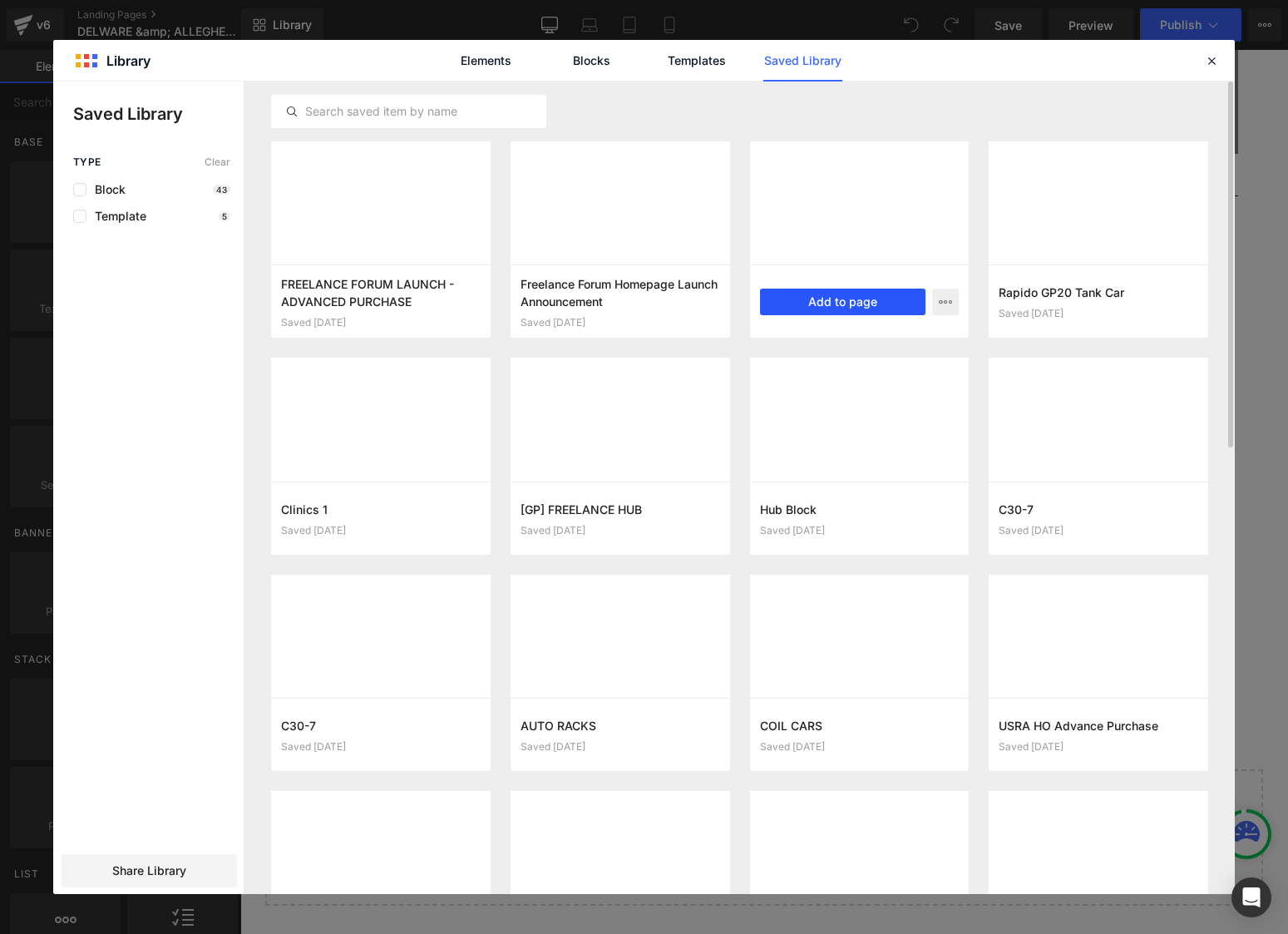
click at [849, 308] on button "Add to page" at bounding box center [843, 301] width 166 height 27
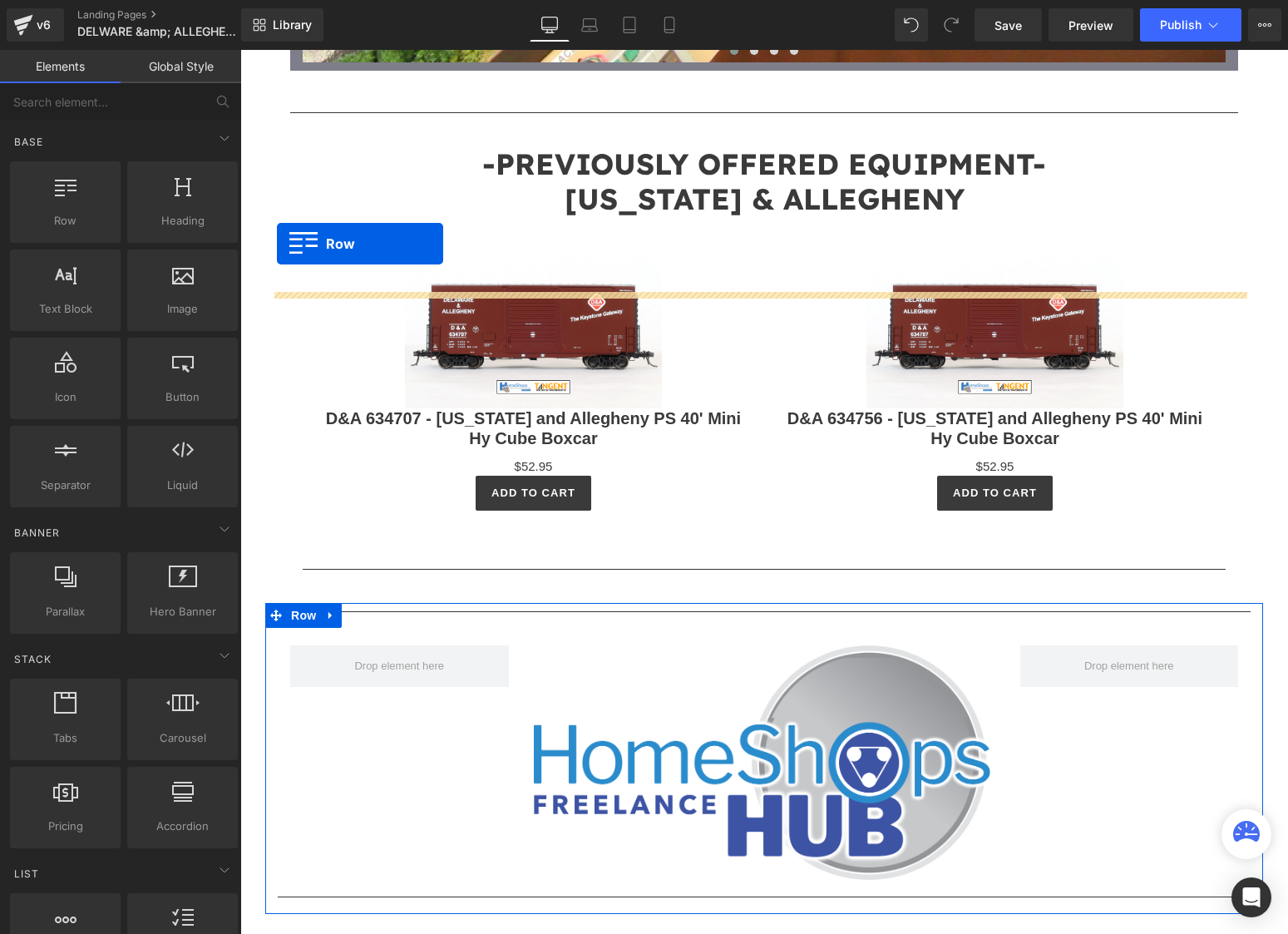
scroll to position [11953, 0]
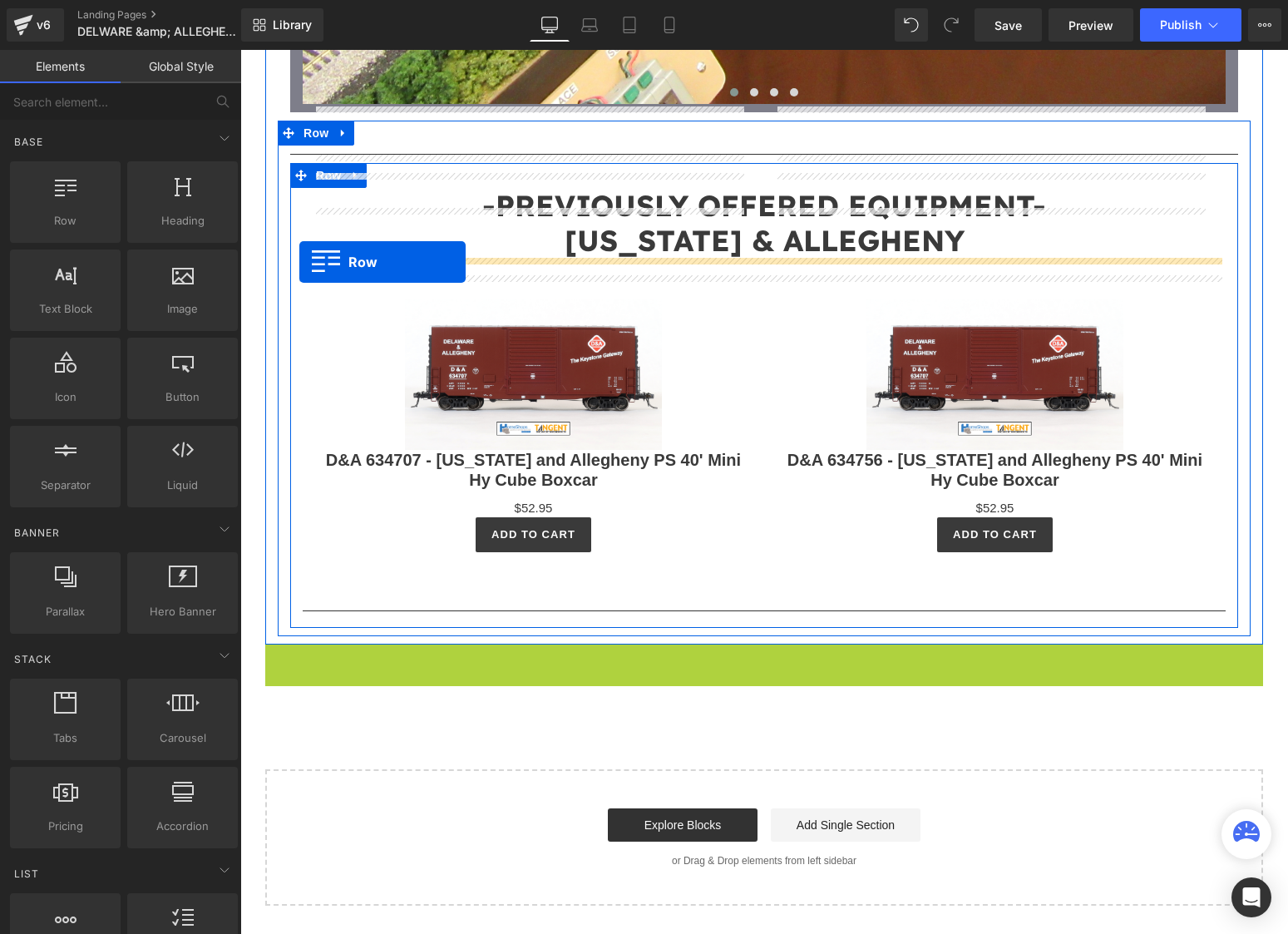
drag, startPoint x: 268, startPoint y: 269, endPoint x: 299, endPoint y: 262, distance: 31.8
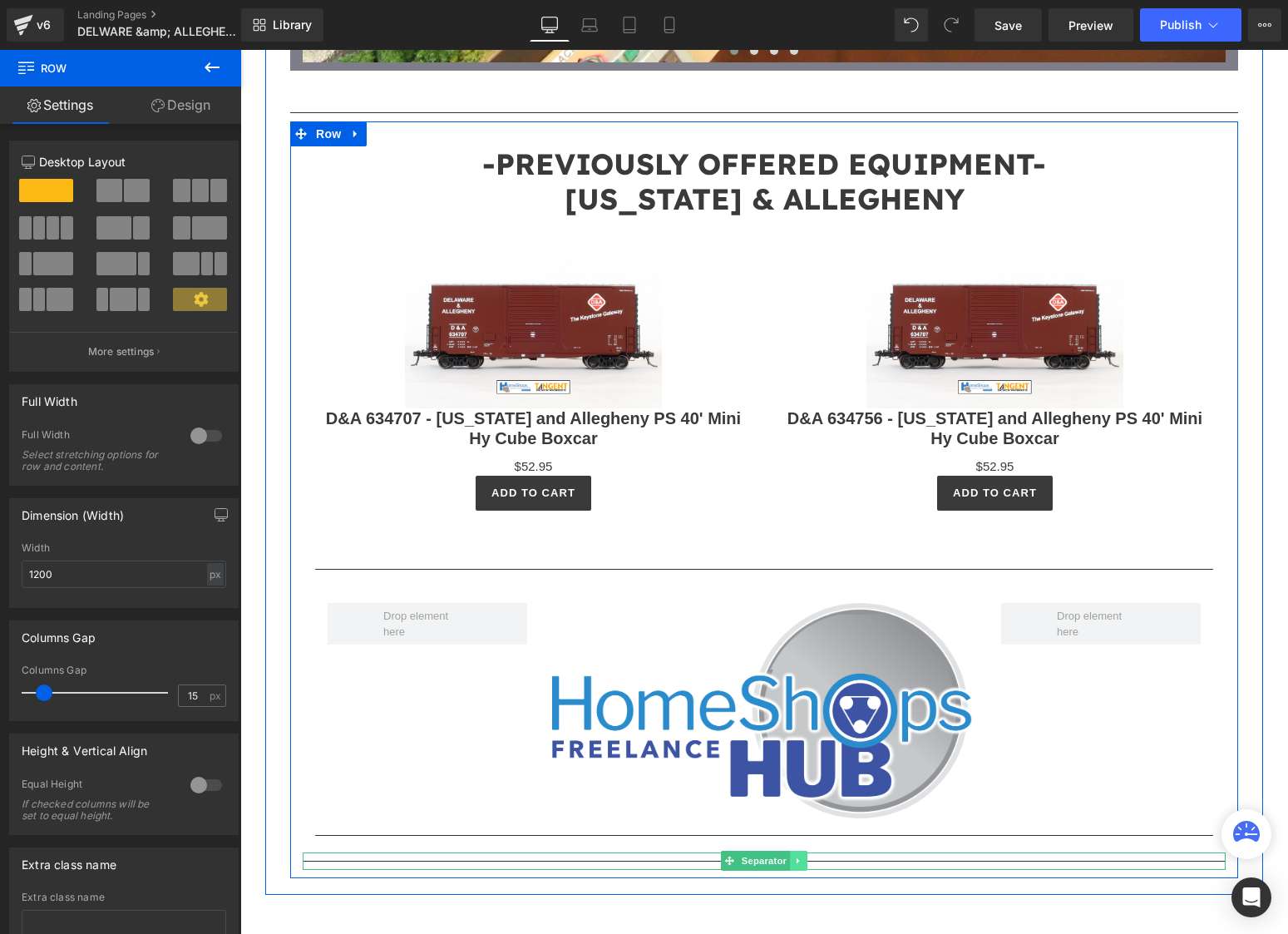
click at [794, 856] on icon at bounding box center [799, 861] width 9 height 10
click at [802, 857] on icon at bounding box center [807, 861] width 9 height 9
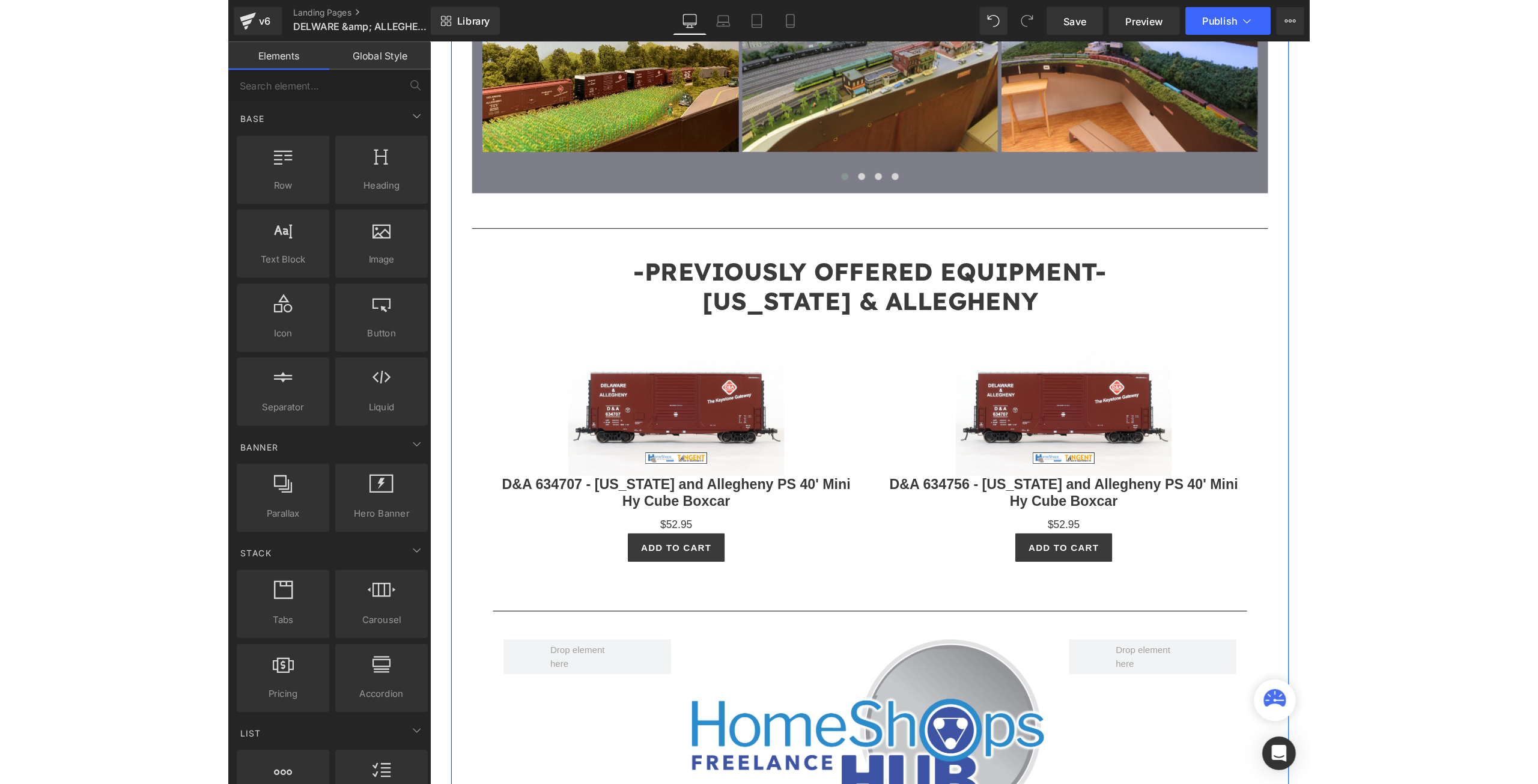
scroll to position [3133, 0]
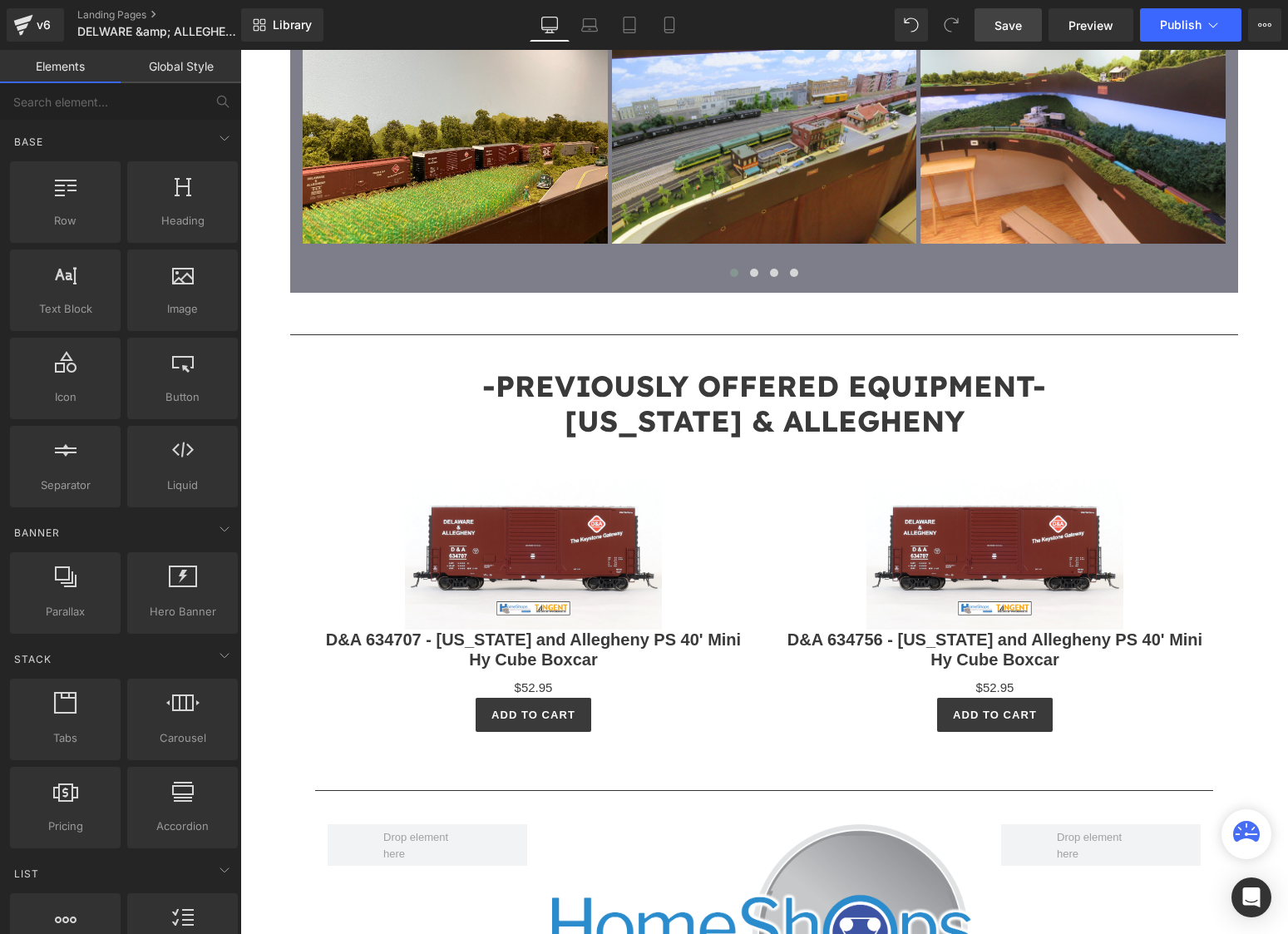
click at [1001, 27] on span "Save" at bounding box center [1008, 25] width 28 height 17
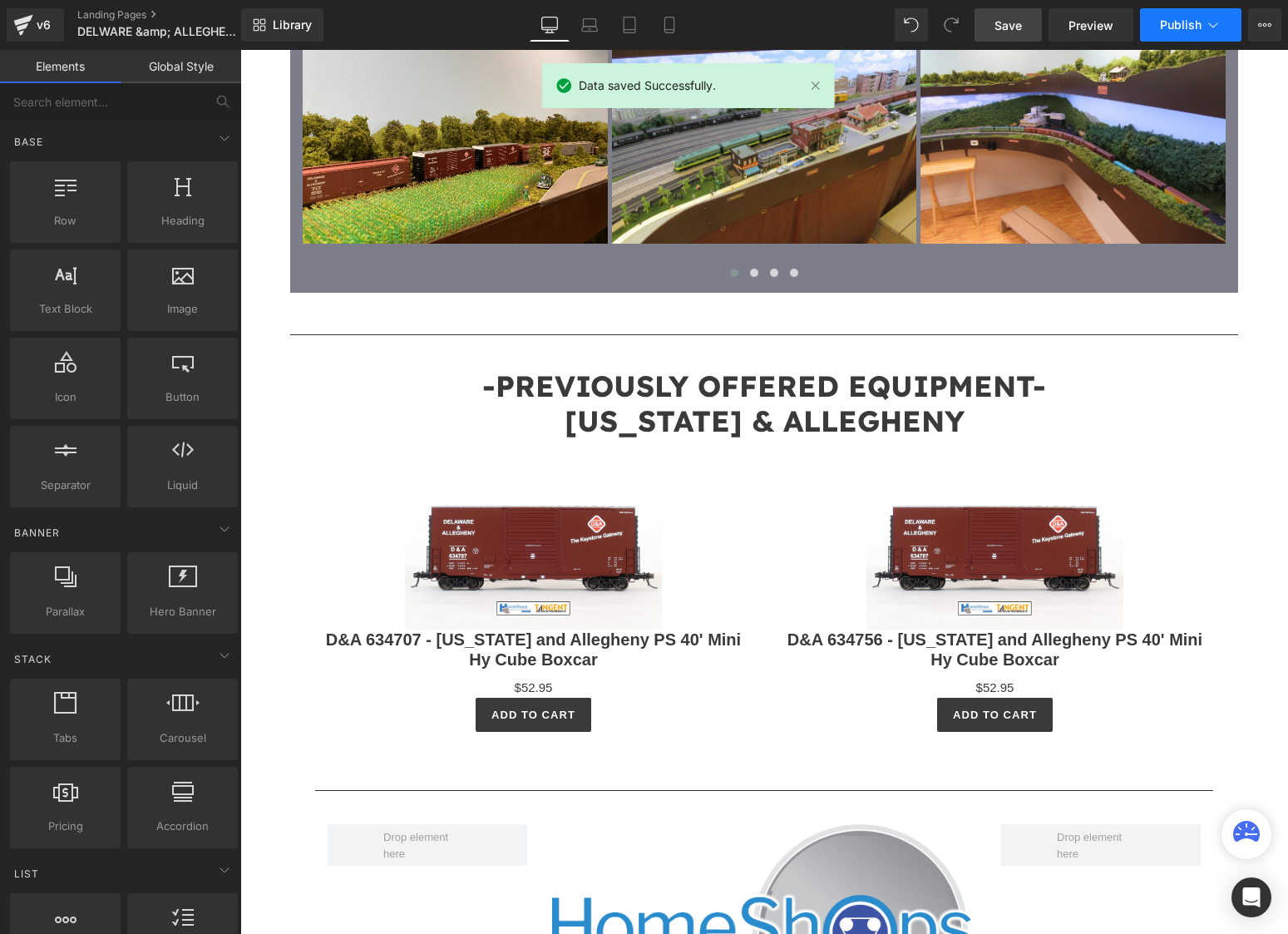
click at [1184, 18] on span "Publish" at bounding box center [1180, 25] width 41 height 13
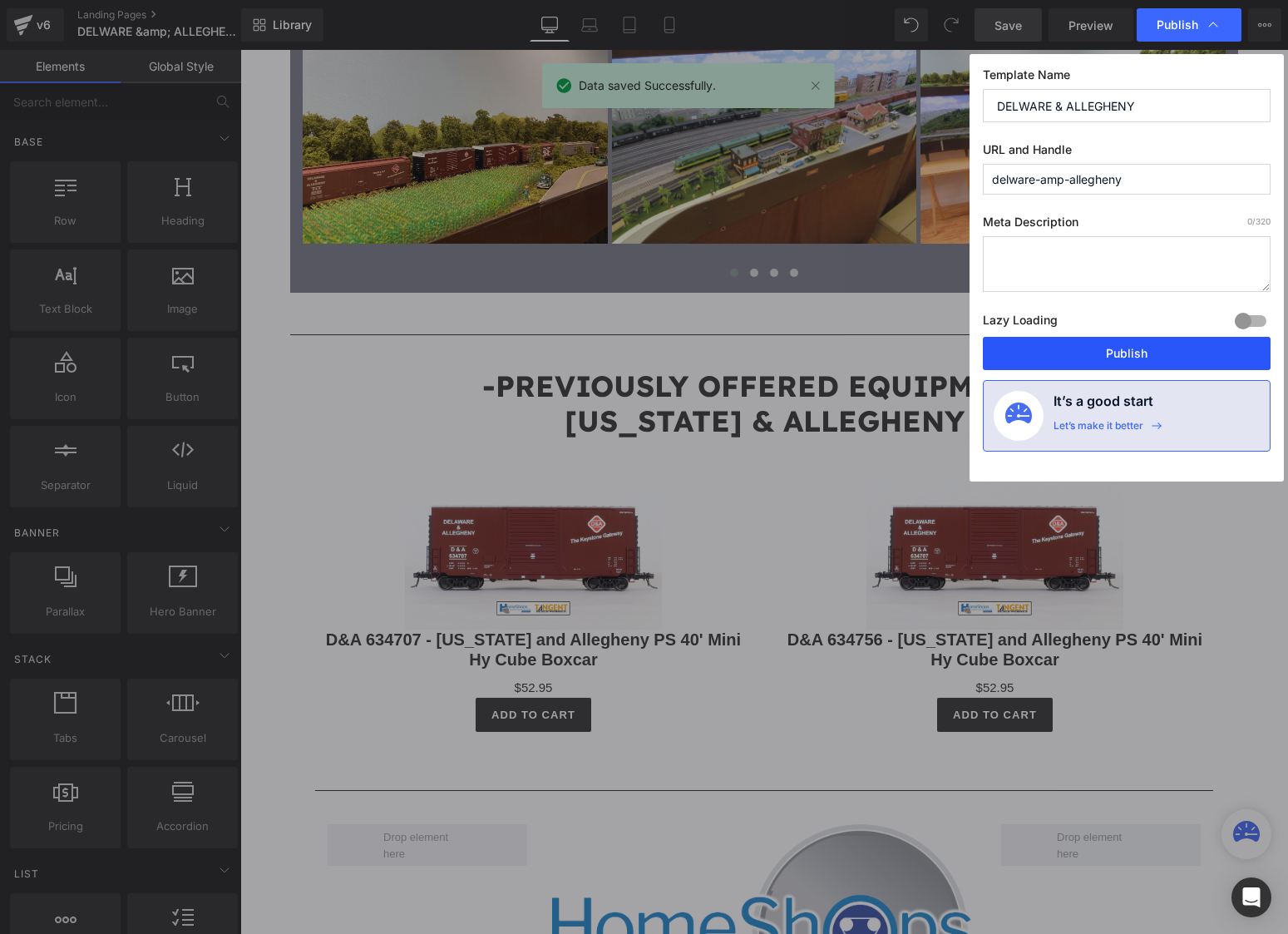
drag, startPoint x: 1157, startPoint y: 348, endPoint x: 1046, endPoint y: 321, distance: 114.2
click at [1157, 348] on button "Publish" at bounding box center [1126, 354] width 287 height 33
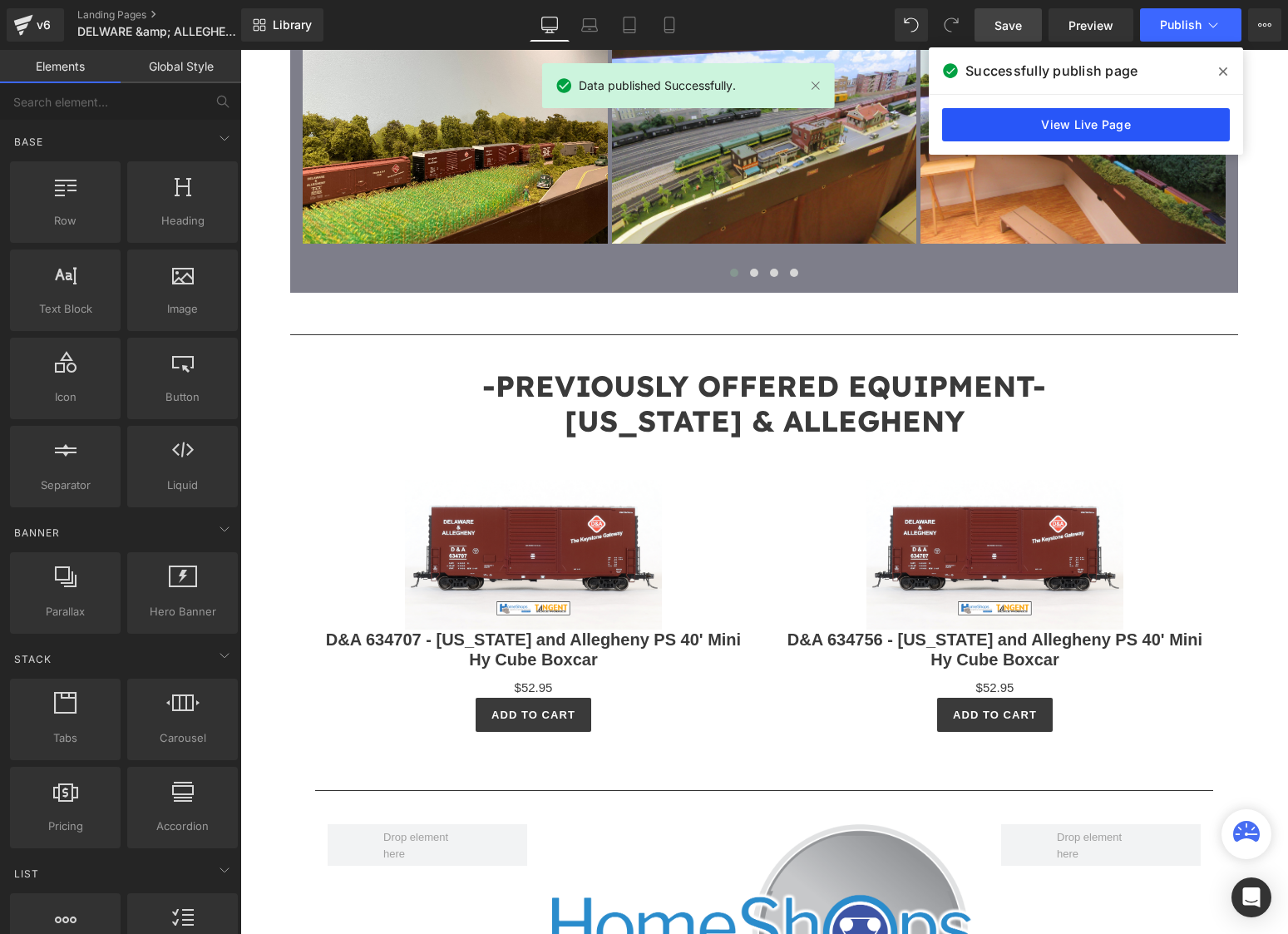
click at [1110, 137] on link "View Live Page" at bounding box center [1085, 125] width 287 height 33
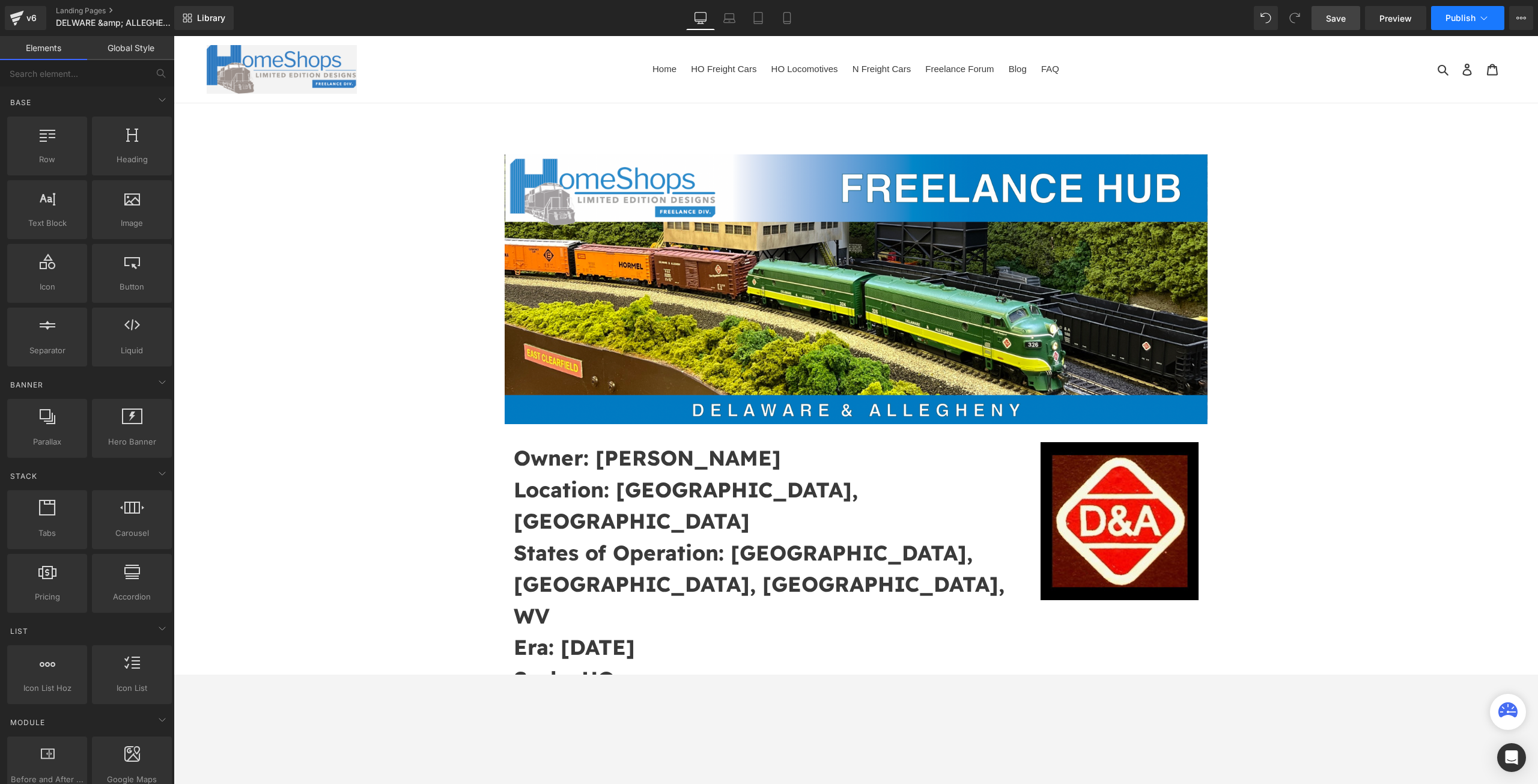
click at [930, 11] on button "Publish" at bounding box center [1468, 18] width 73 height 24
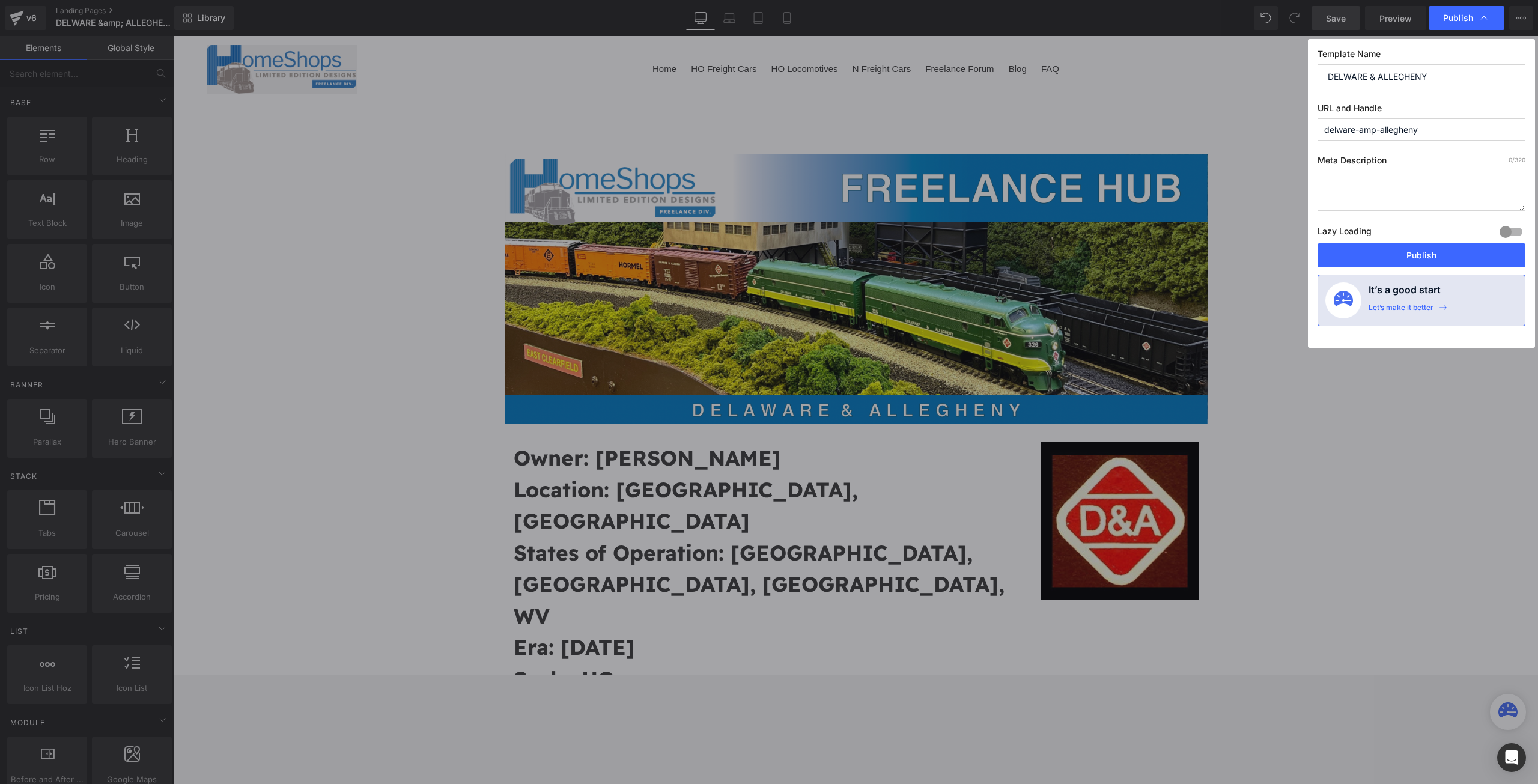
click at [930, 81] on input "DELWARE & ALLEGHENY" at bounding box center [1421, 76] width 208 height 24
type input "[US_STATE] & ALLEGHENY"
click at [930, 129] on input "delware-amp-allegheny" at bounding box center [1421, 129] width 208 height 23
type input "[US_STATE]-amp-allegheny"
click at [930, 259] on button "Publish" at bounding box center [1421, 255] width 208 height 24
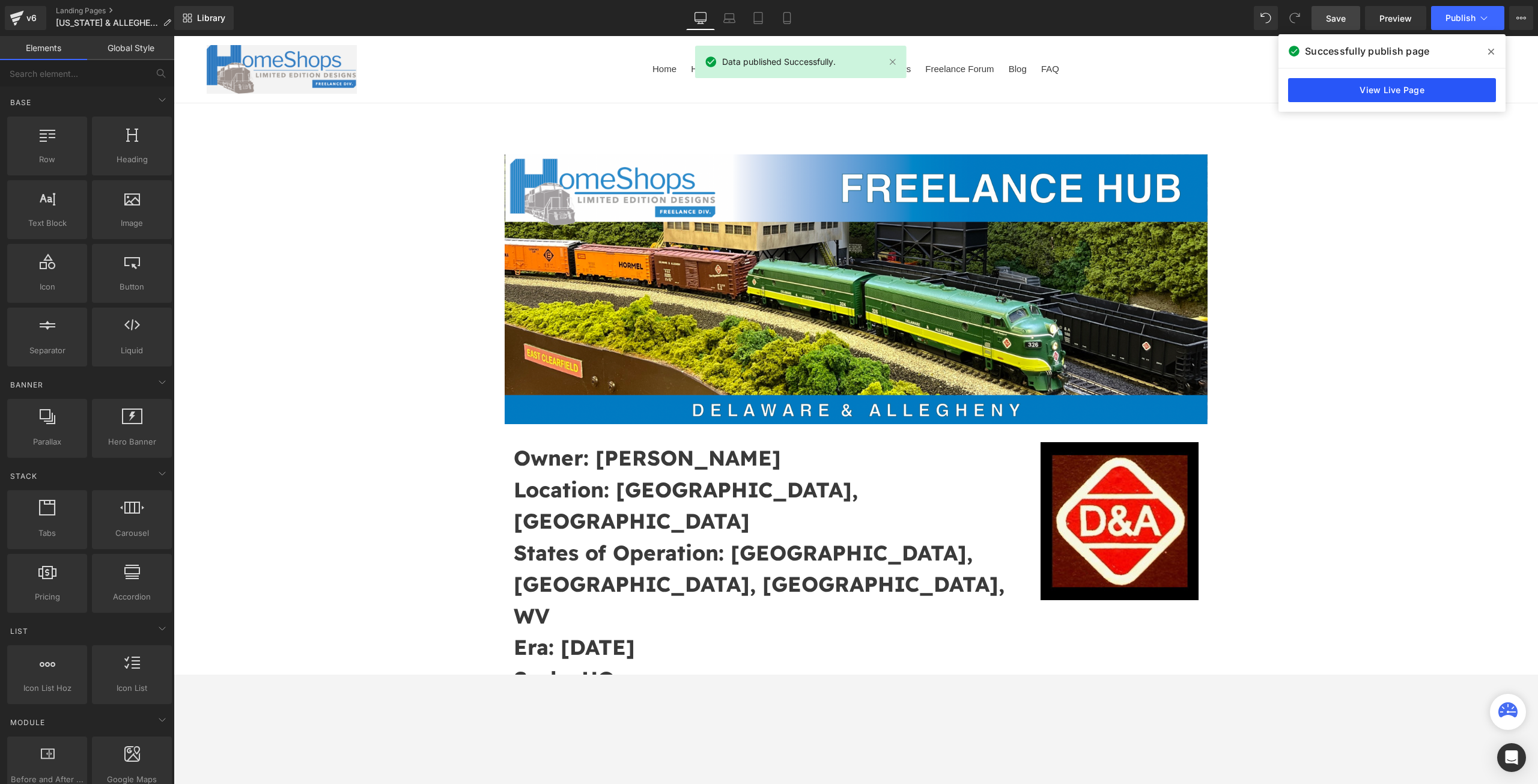
click at [930, 100] on link "View Live Page" at bounding box center [1392, 90] width 208 height 24
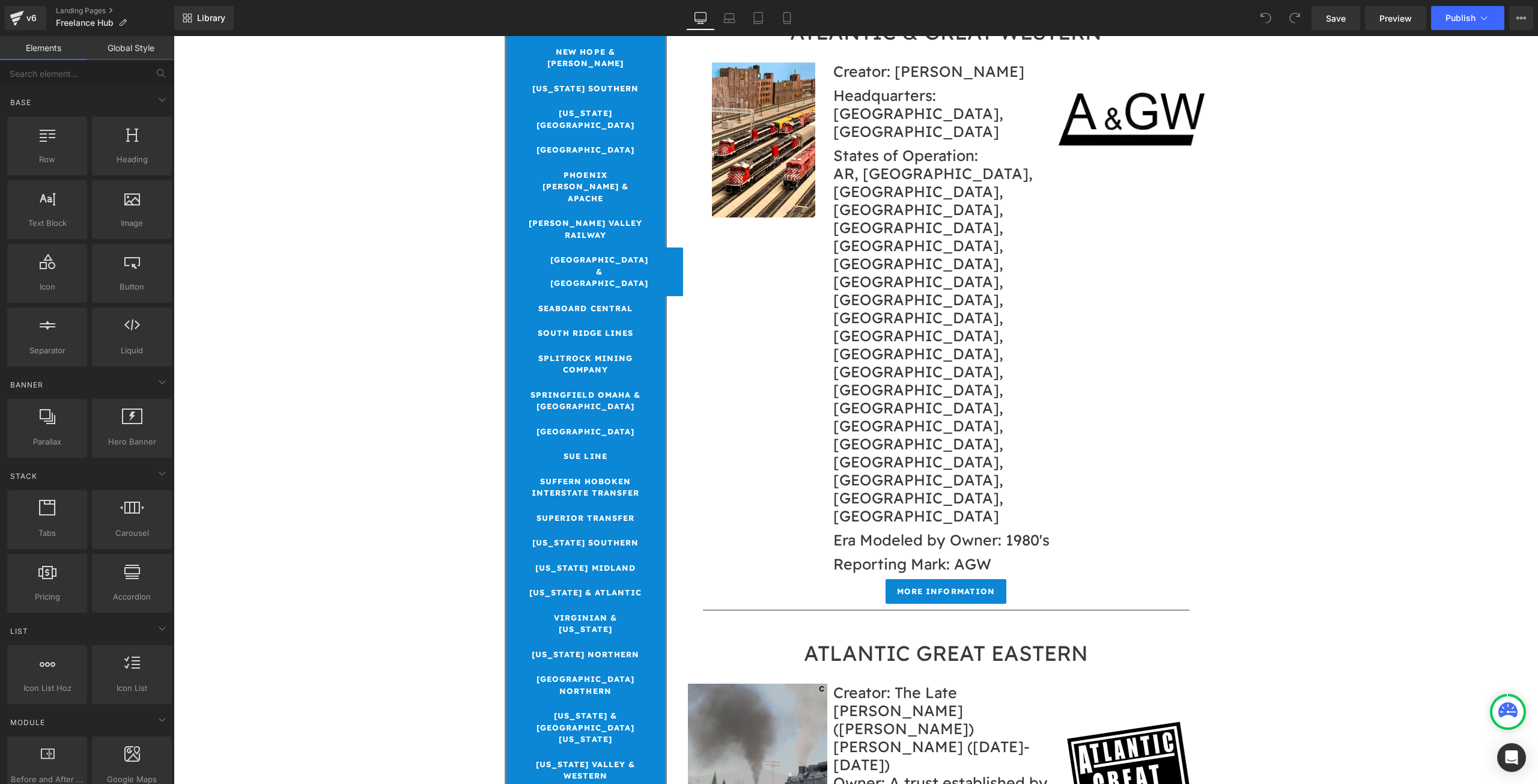
scroll to position [1922, 0]
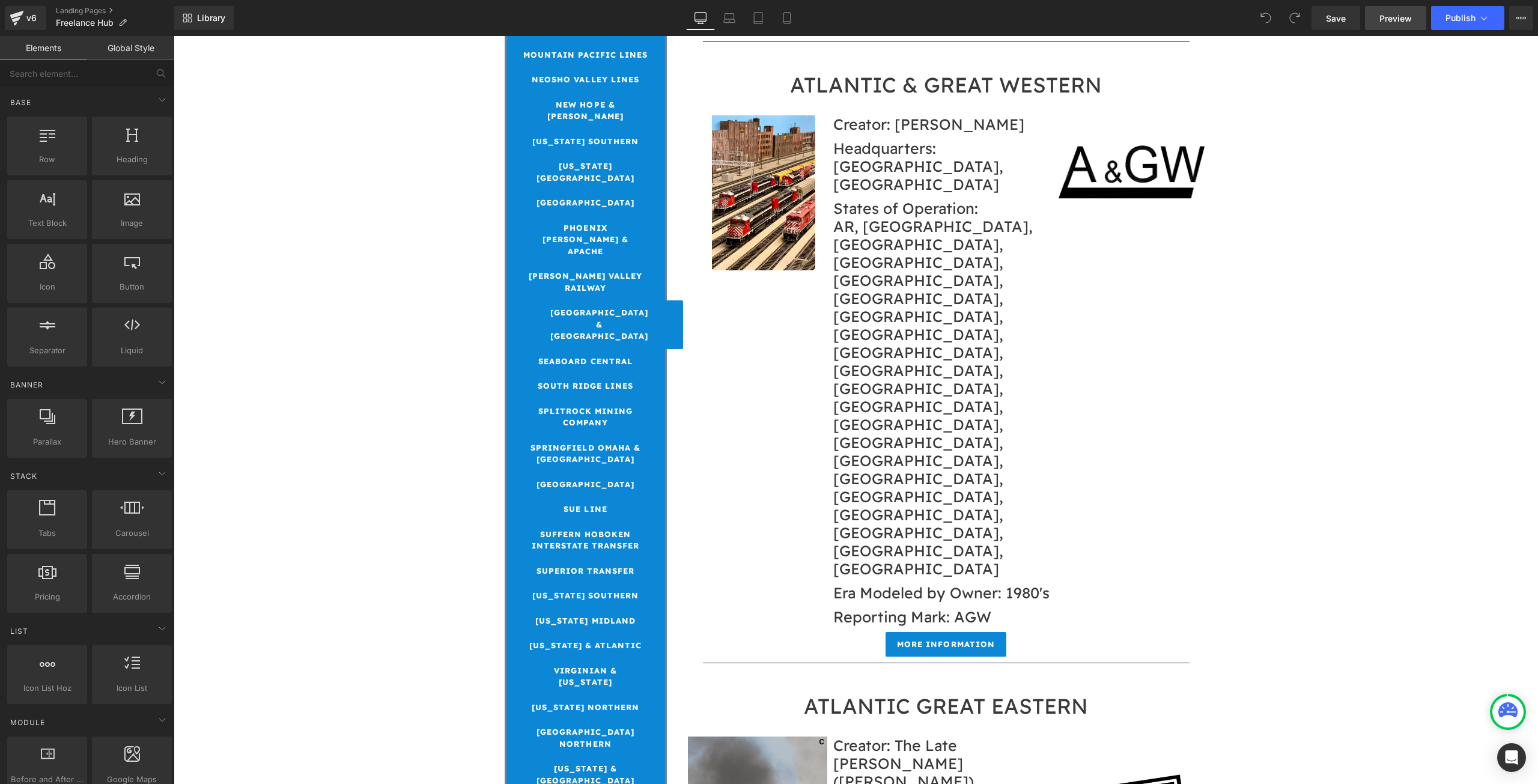
click at [1408, 15] on span "Preview" at bounding box center [1395, 18] width 33 height 13
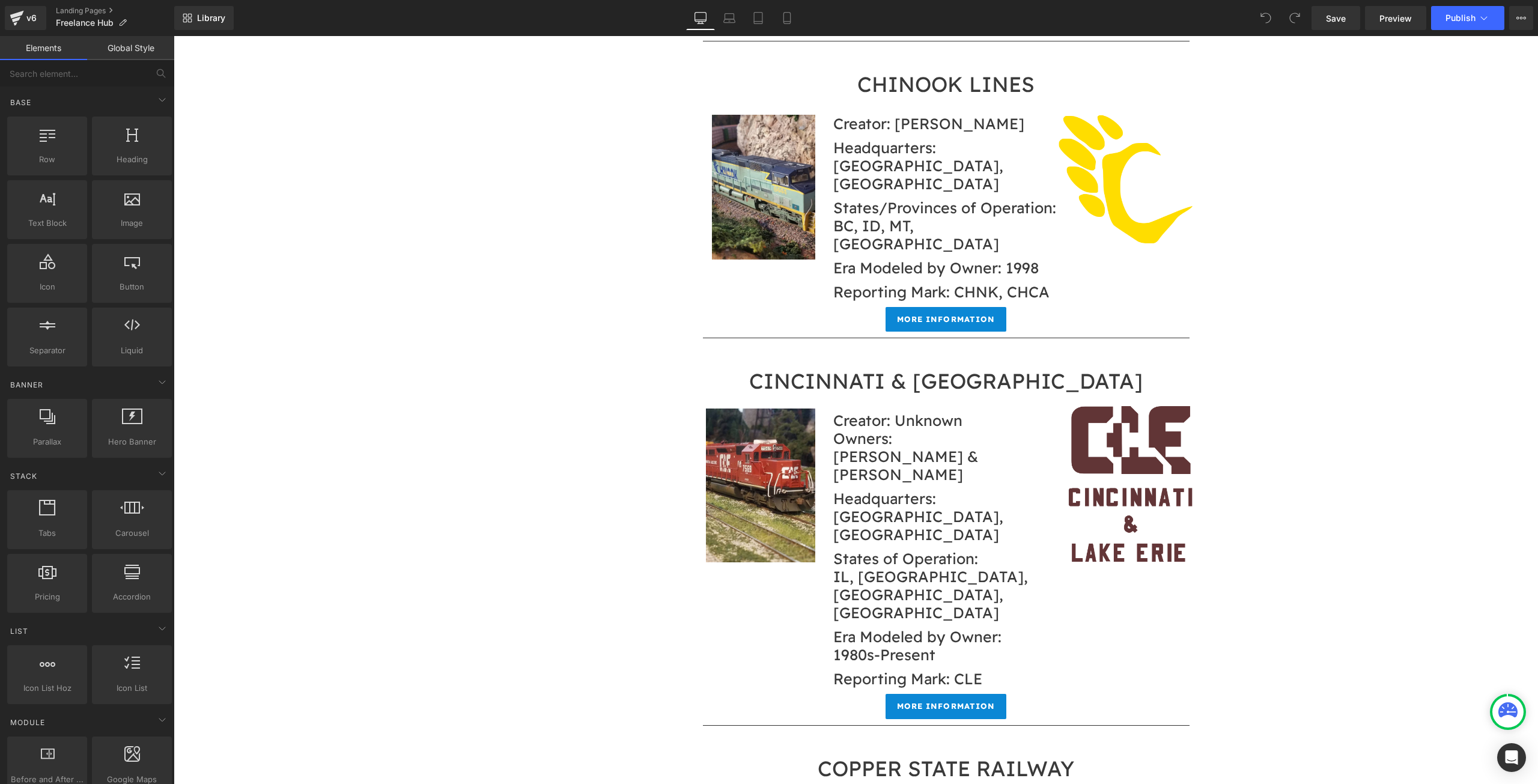
scroll to position [4886, 0]
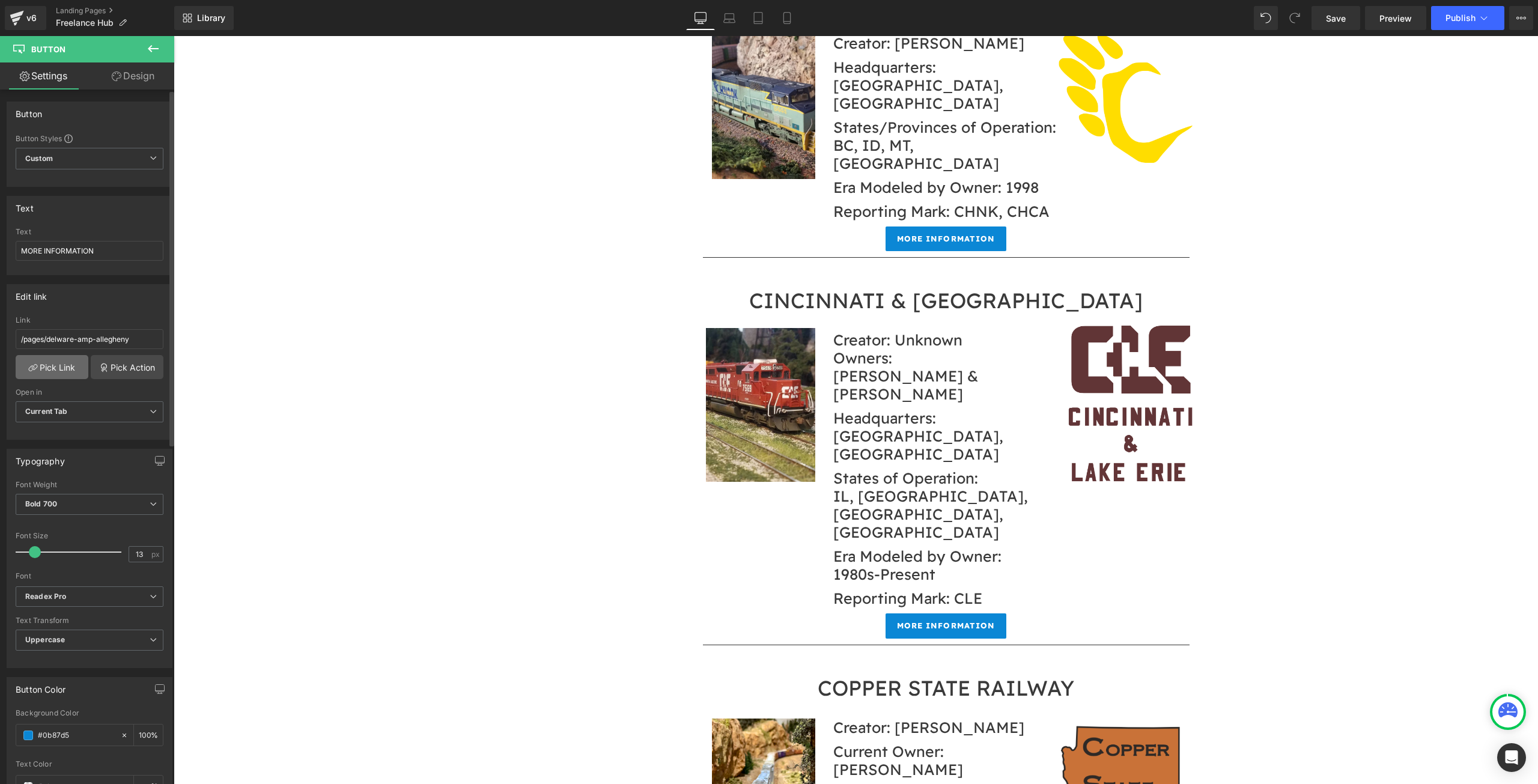
click at [55, 371] on link "Pick Link" at bounding box center [52, 367] width 73 height 24
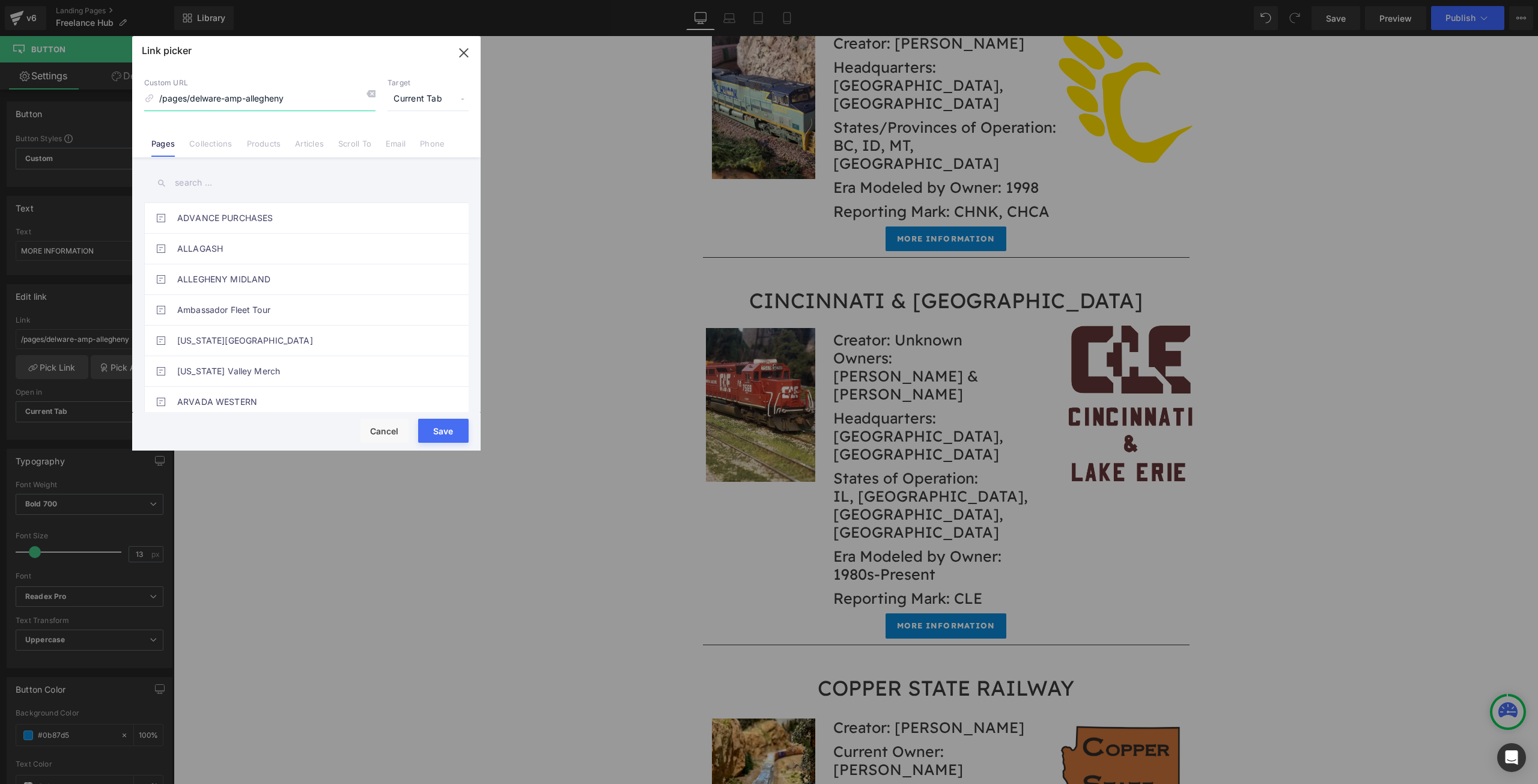
click at [203, 98] on input "/pages/delware-amp-allegheny" at bounding box center [259, 99] width 232 height 23
type input "/pages/[US_STATE]-amp-allegheny"
click at [434, 430] on button "Save" at bounding box center [443, 430] width 50 height 24
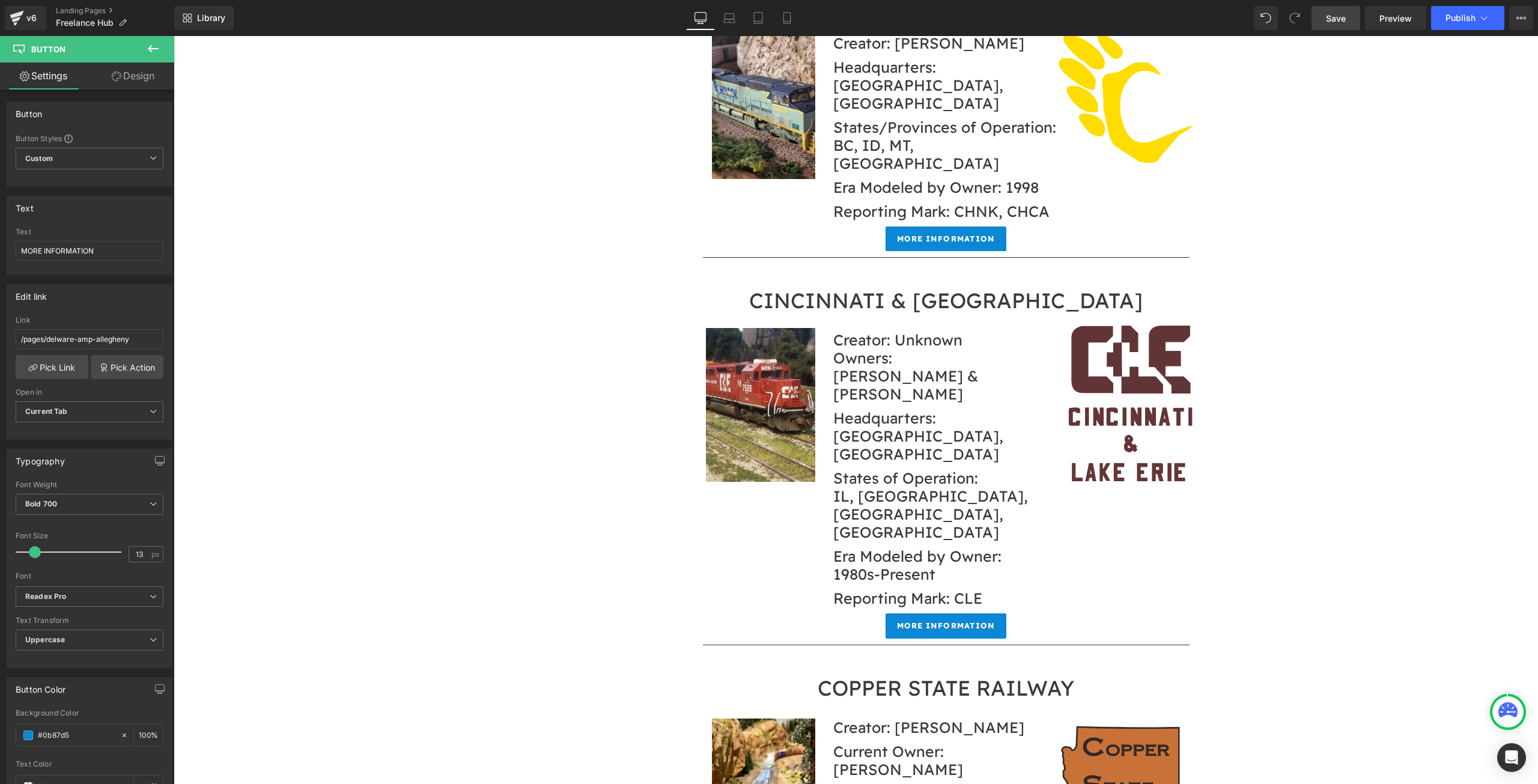
drag, startPoint x: 1333, startPoint y: 23, endPoint x: 1261, endPoint y: 89, distance: 97.7
click at [1333, 23] on span "Save" at bounding box center [1336, 18] width 20 height 13
click at [1446, 19] on span "Publish" at bounding box center [1460, 18] width 30 height 9
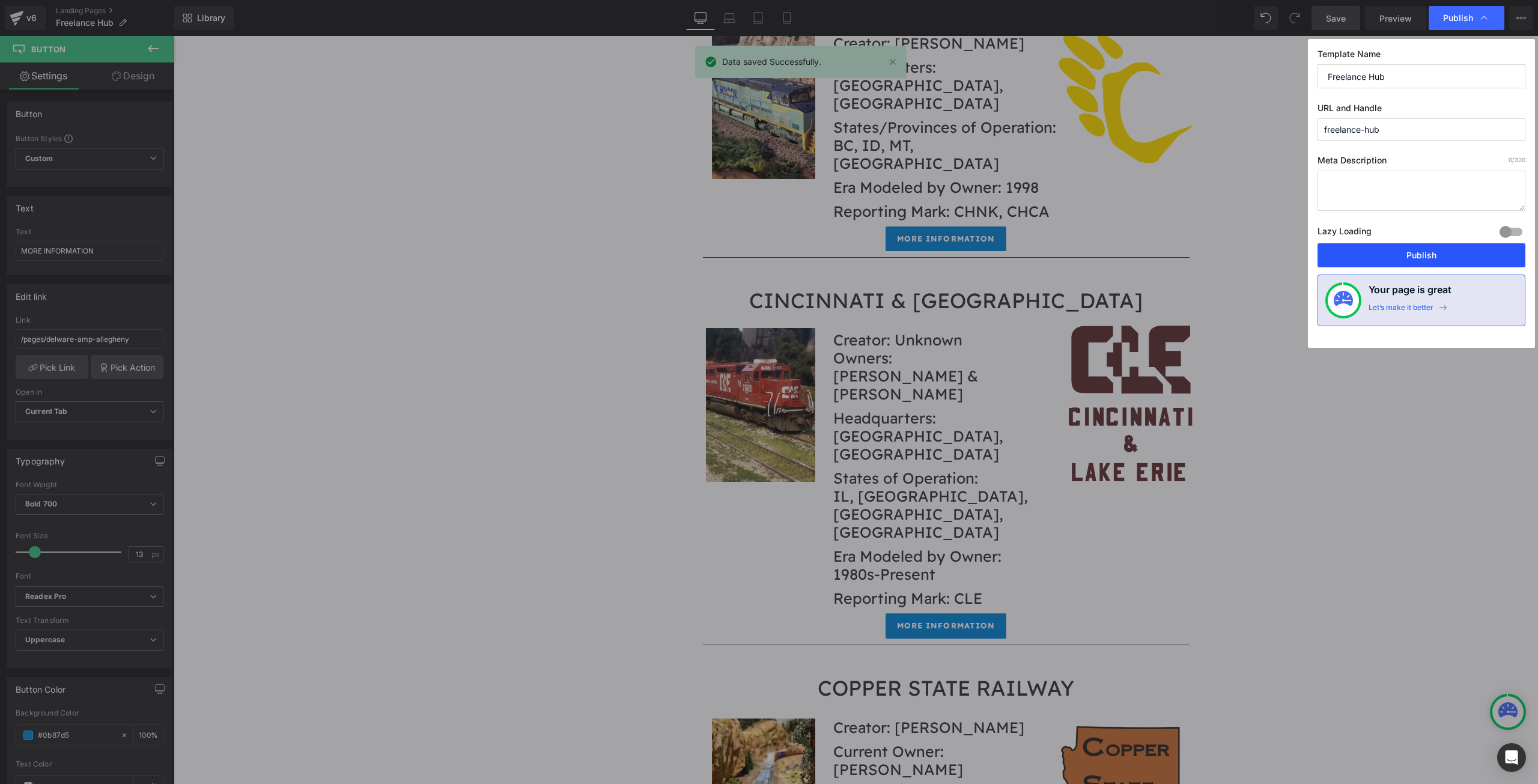
click at [1398, 252] on button "Publish" at bounding box center [1421, 255] width 208 height 24
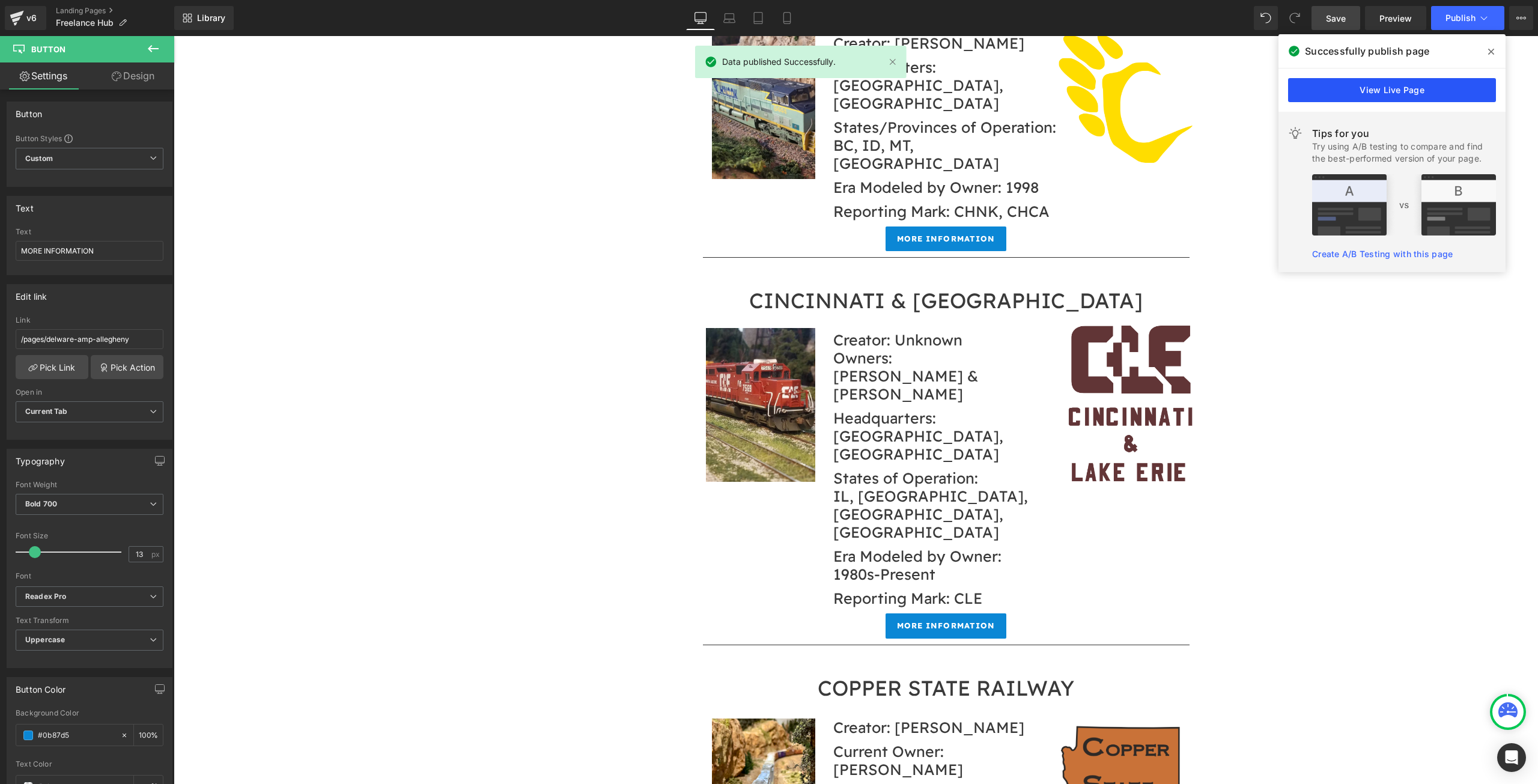
click at [1403, 94] on link "View Live Page" at bounding box center [1392, 90] width 208 height 24
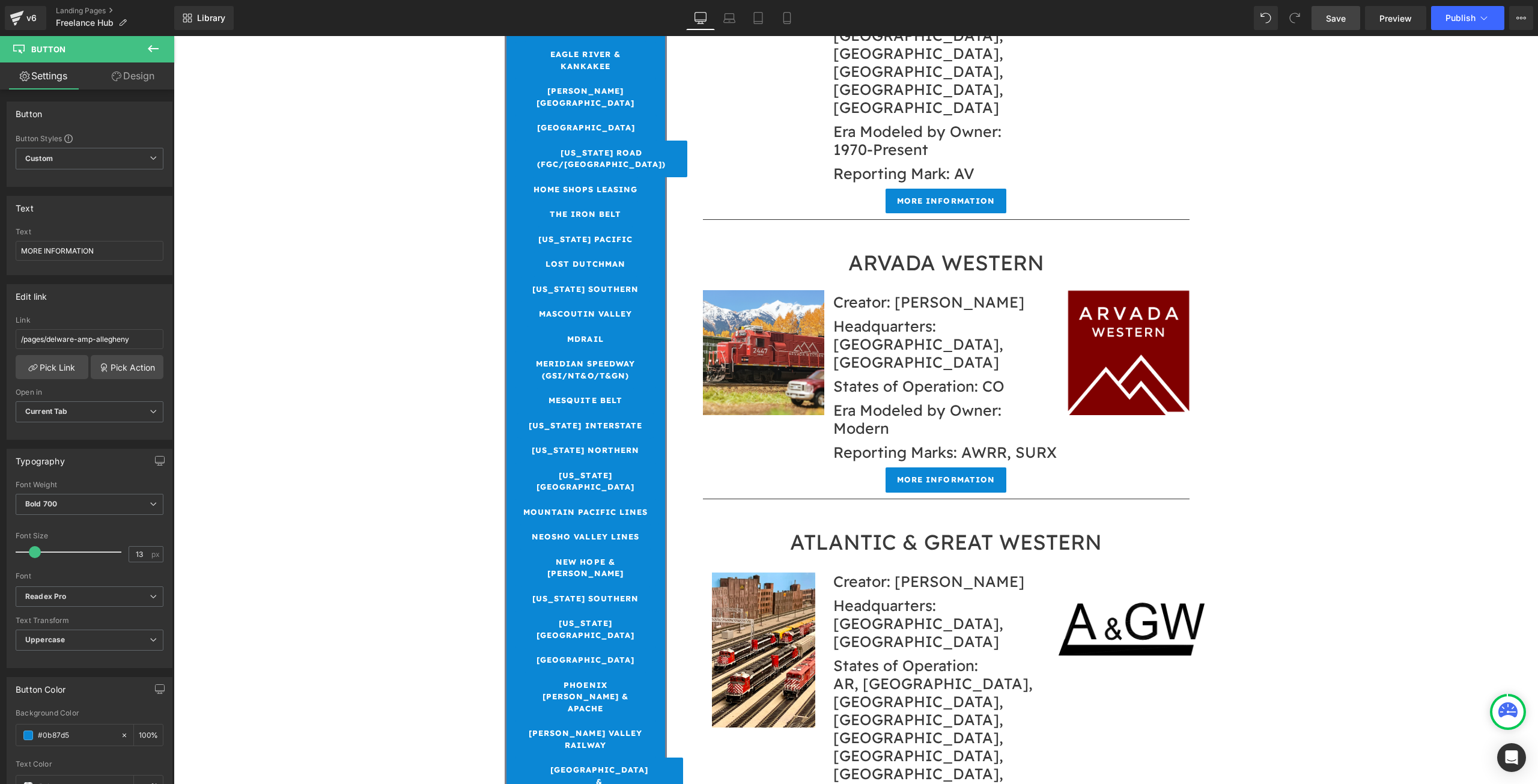
scroll to position [1201, 0]
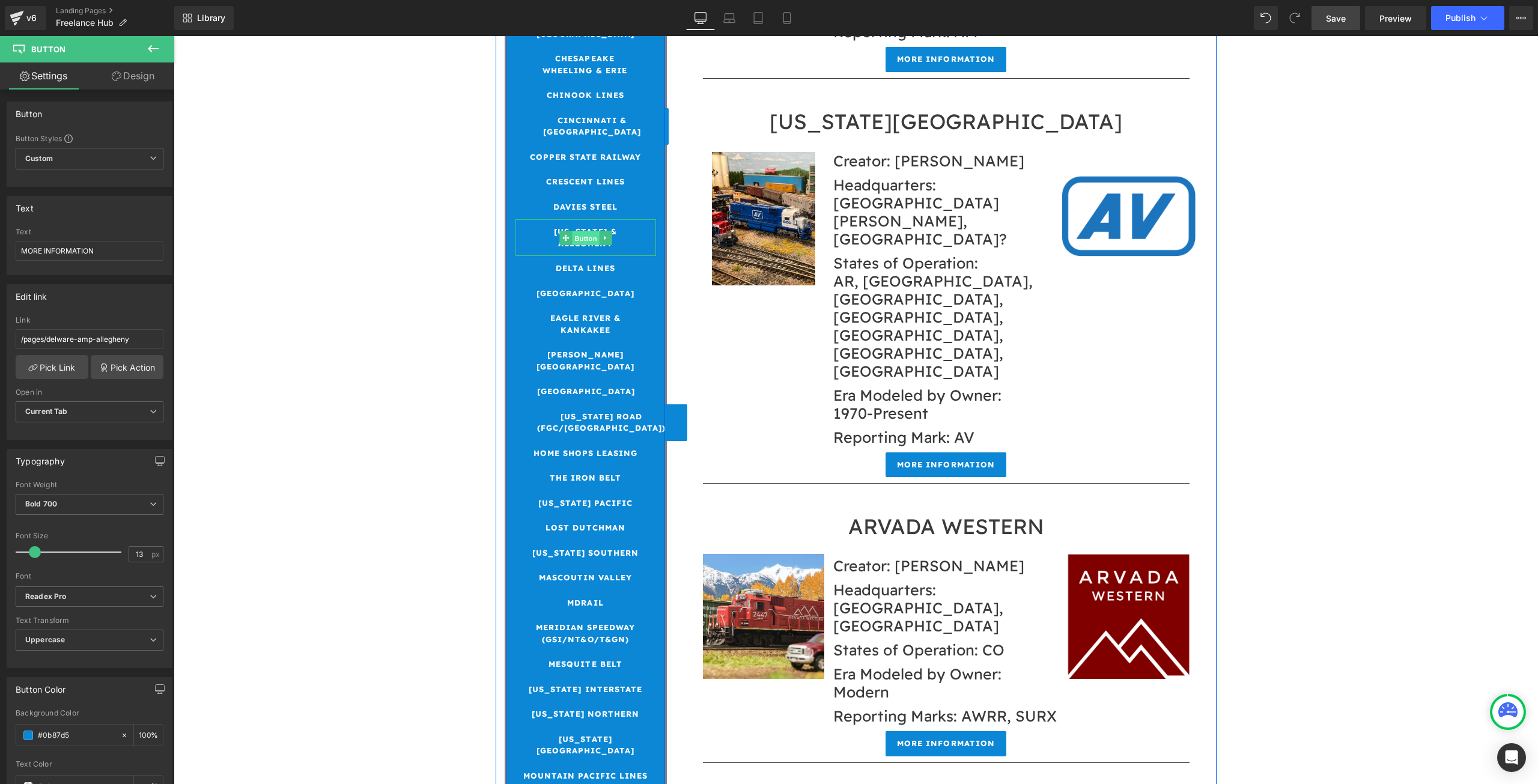
click at [577, 231] on span "Button" at bounding box center [586, 239] width 28 height 15
click at [54, 367] on link "Pick Link" at bounding box center [52, 367] width 73 height 24
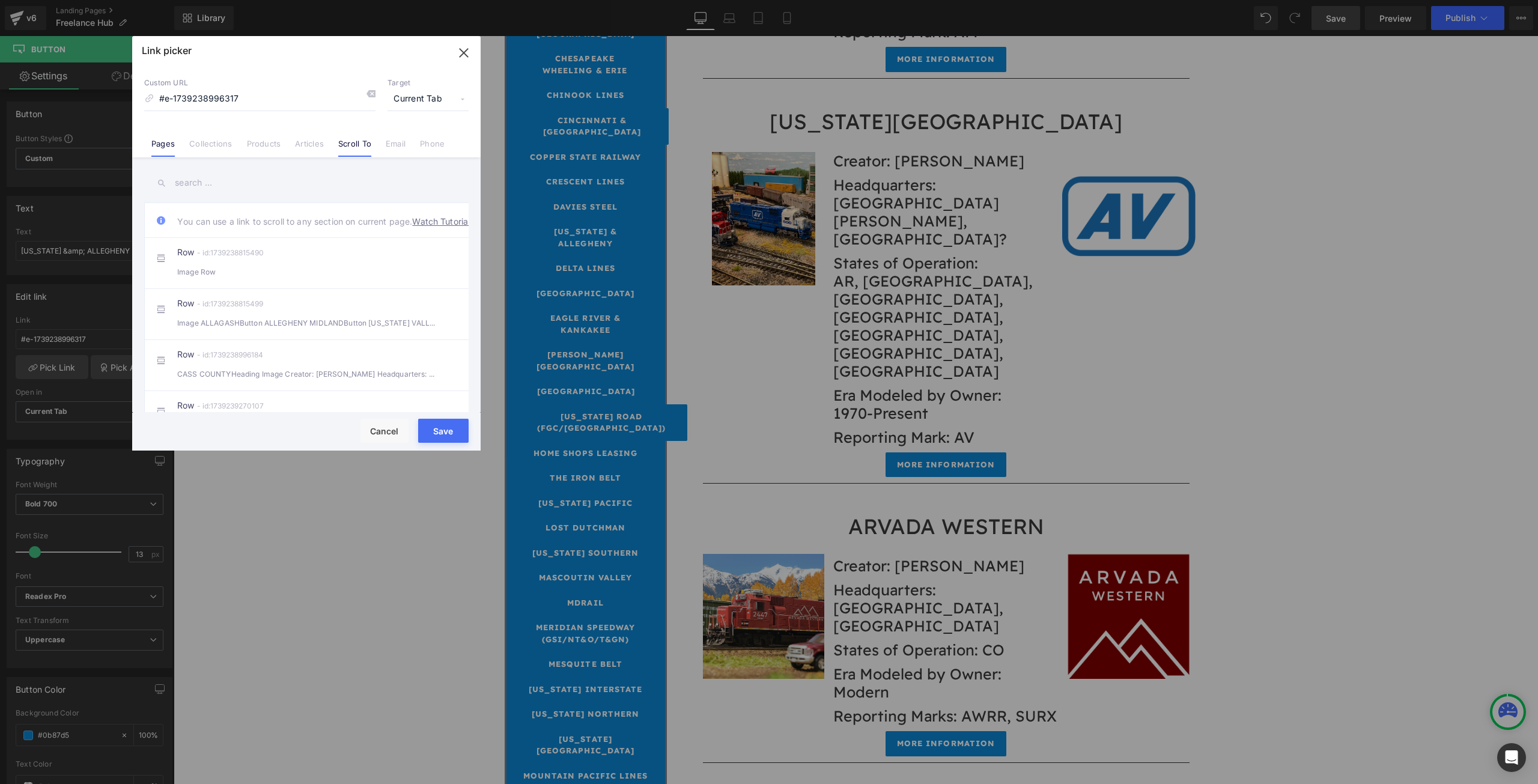
click at [163, 150] on link "Pages" at bounding box center [163, 147] width 23 height 18
click at [238, 310] on link "[US_STATE] & ALLEGHENY" at bounding box center [309, 305] width 264 height 30
click at [439, 432] on button "Save" at bounding box center [443, 430] width 50 height 24
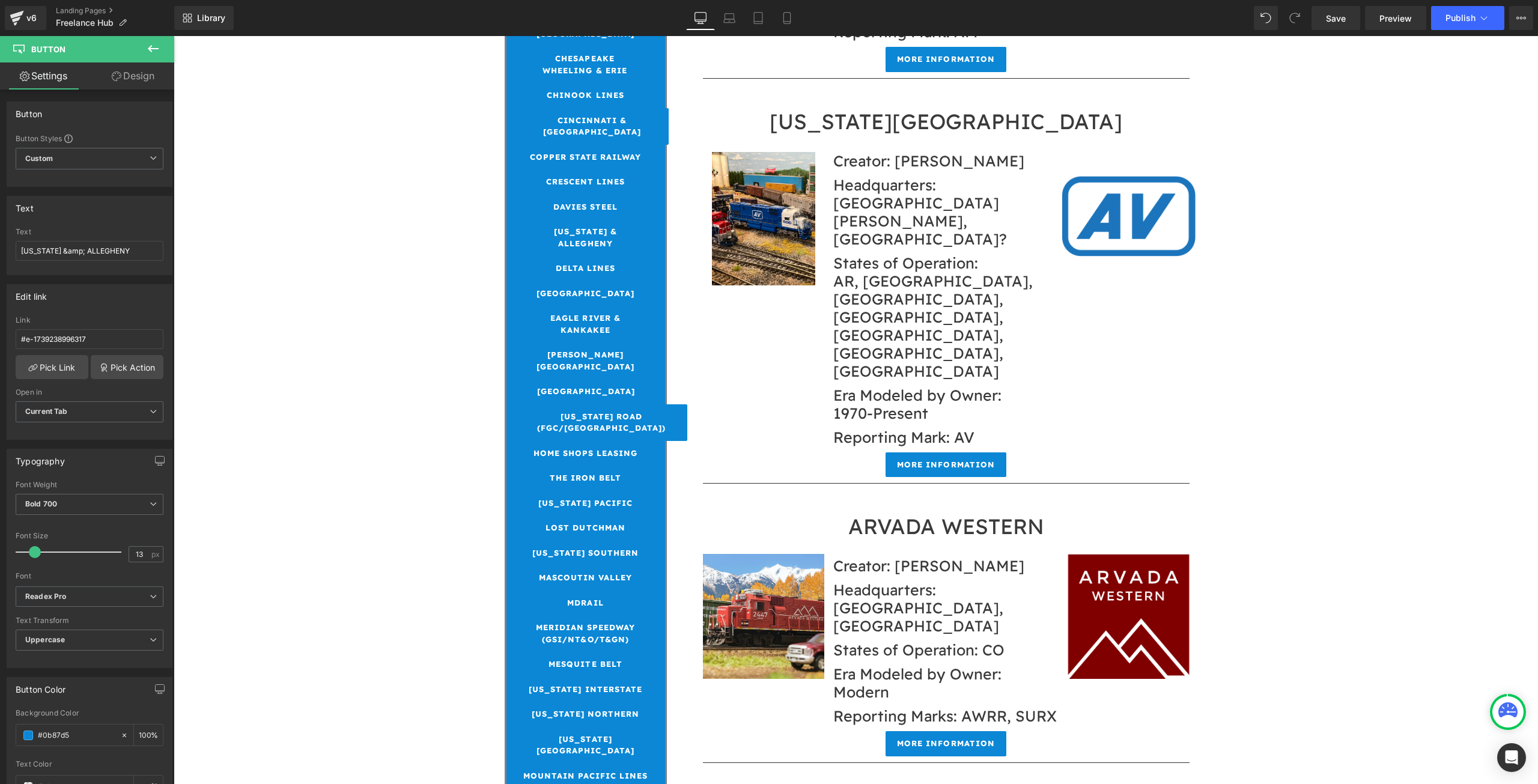
drag, startPoint x: 1337, startPoint y: 25, endPoint x: 1381, endPoint y: 35, distance: 45.1
click at [1337, 25] on link "Save" at bounding box center [1336, 18] width 48 height 24
click at [1463, 23] on span "Publish" at bounding box center [1460, 18] width 30 height 9
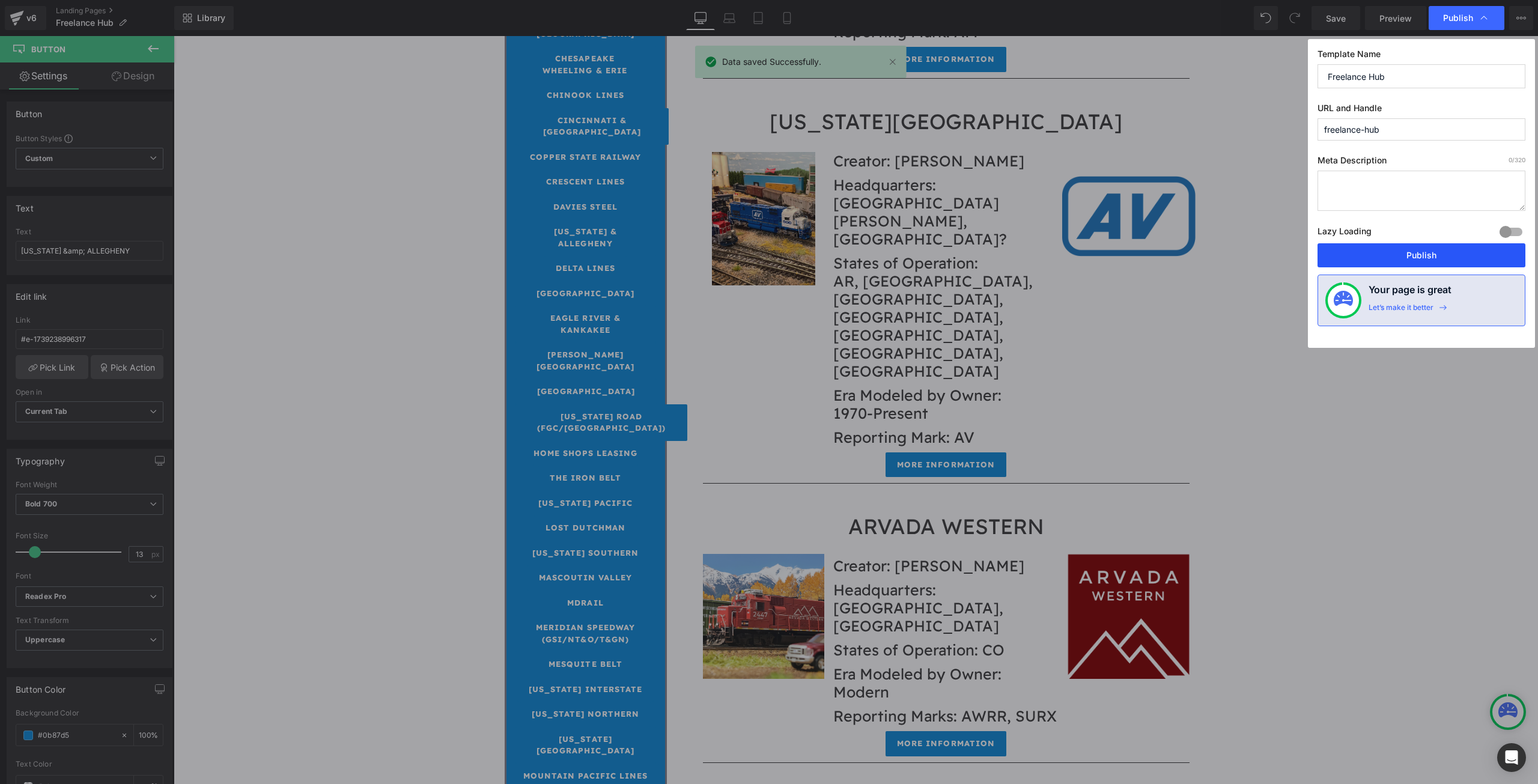
drag, startPoint x: 1442, startPoint y: 249, endPoint x: 1236, endPoint y: 364, distance: 235.9
click at [1442, 249] on button "Publish" at bounding box center [1421, 255] width 208 height 24
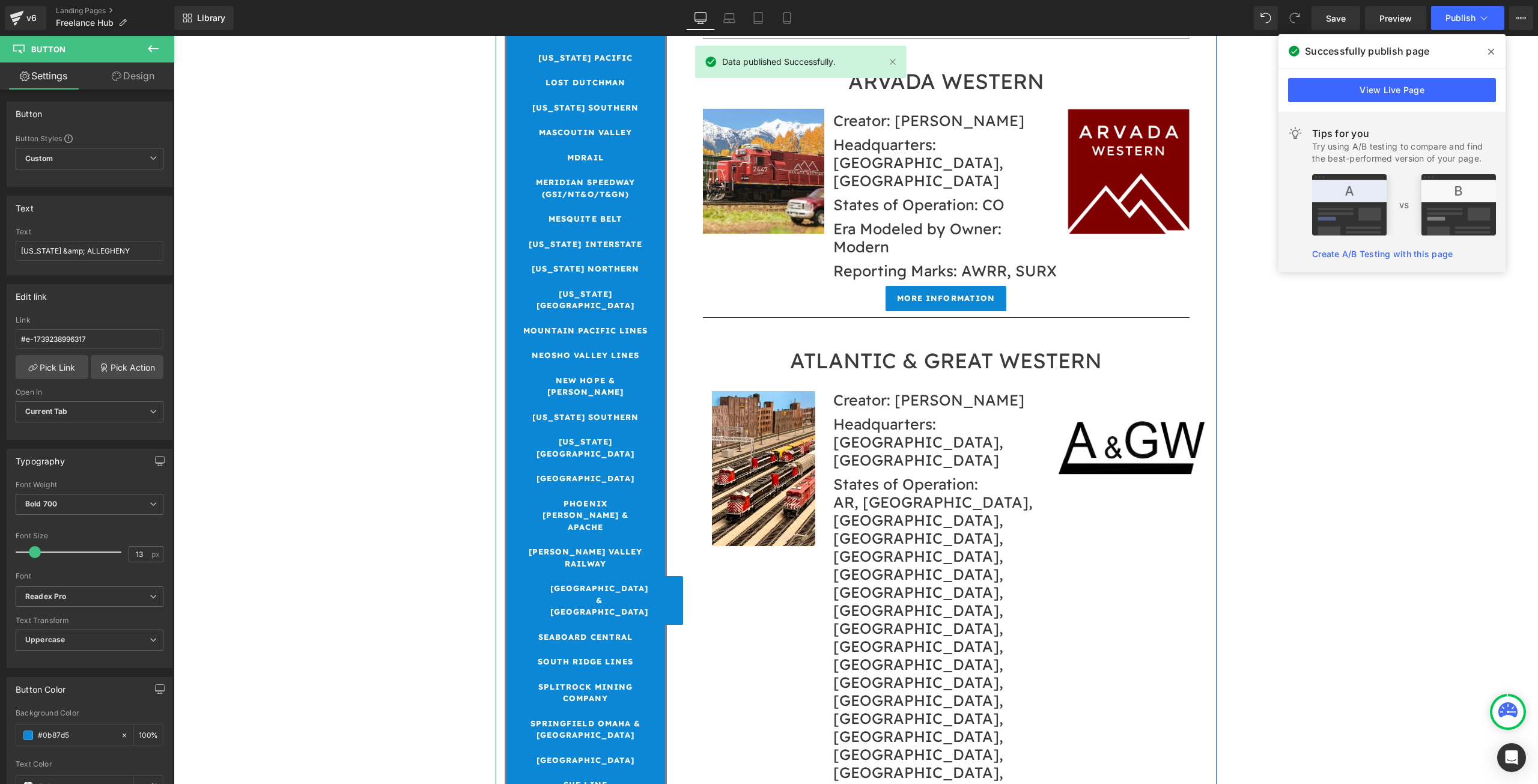
scroll to position [1682, 0]
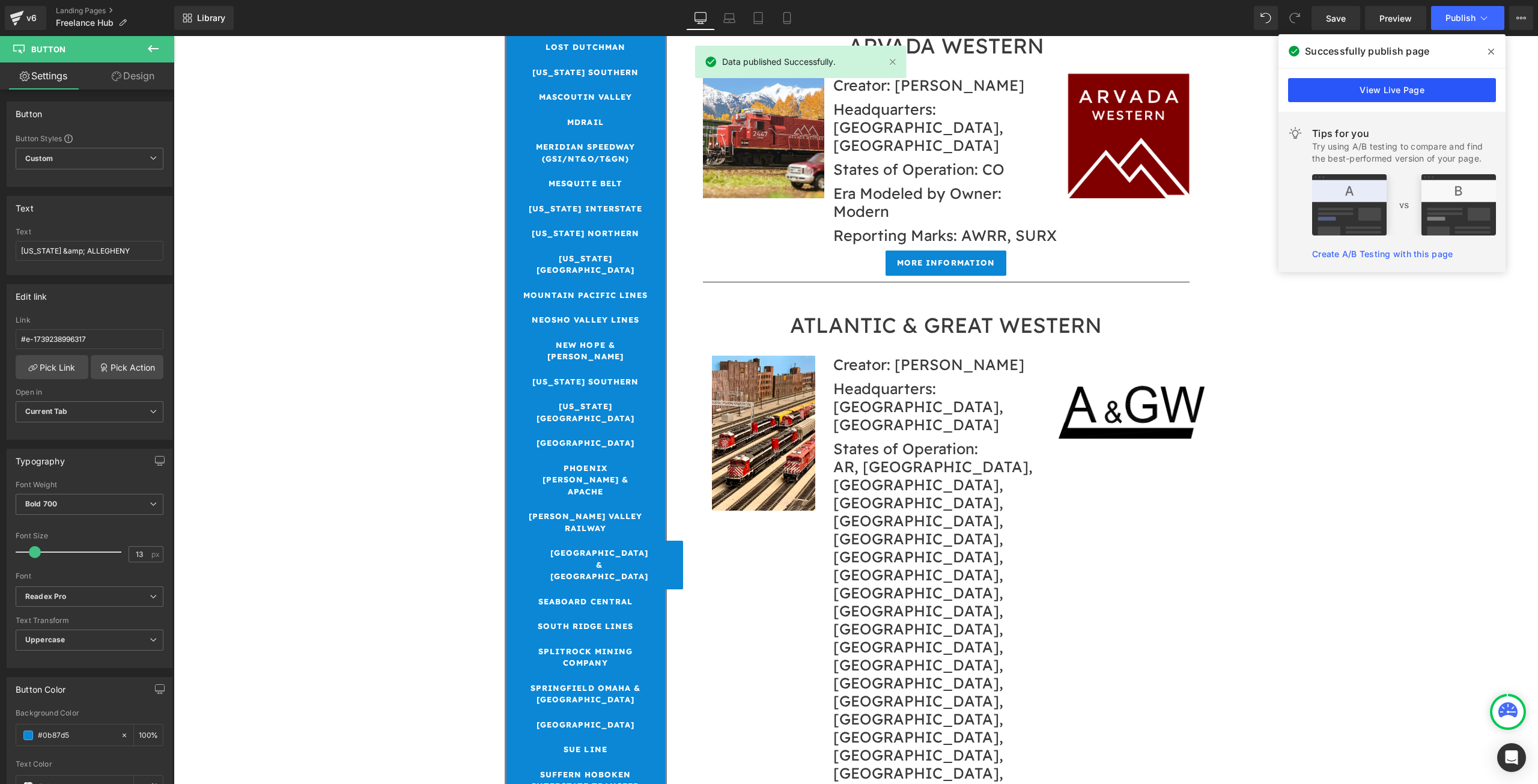
click at [1395, 85] on link "View Live Page" at bounding box center [1392, 90] width 208 height 24
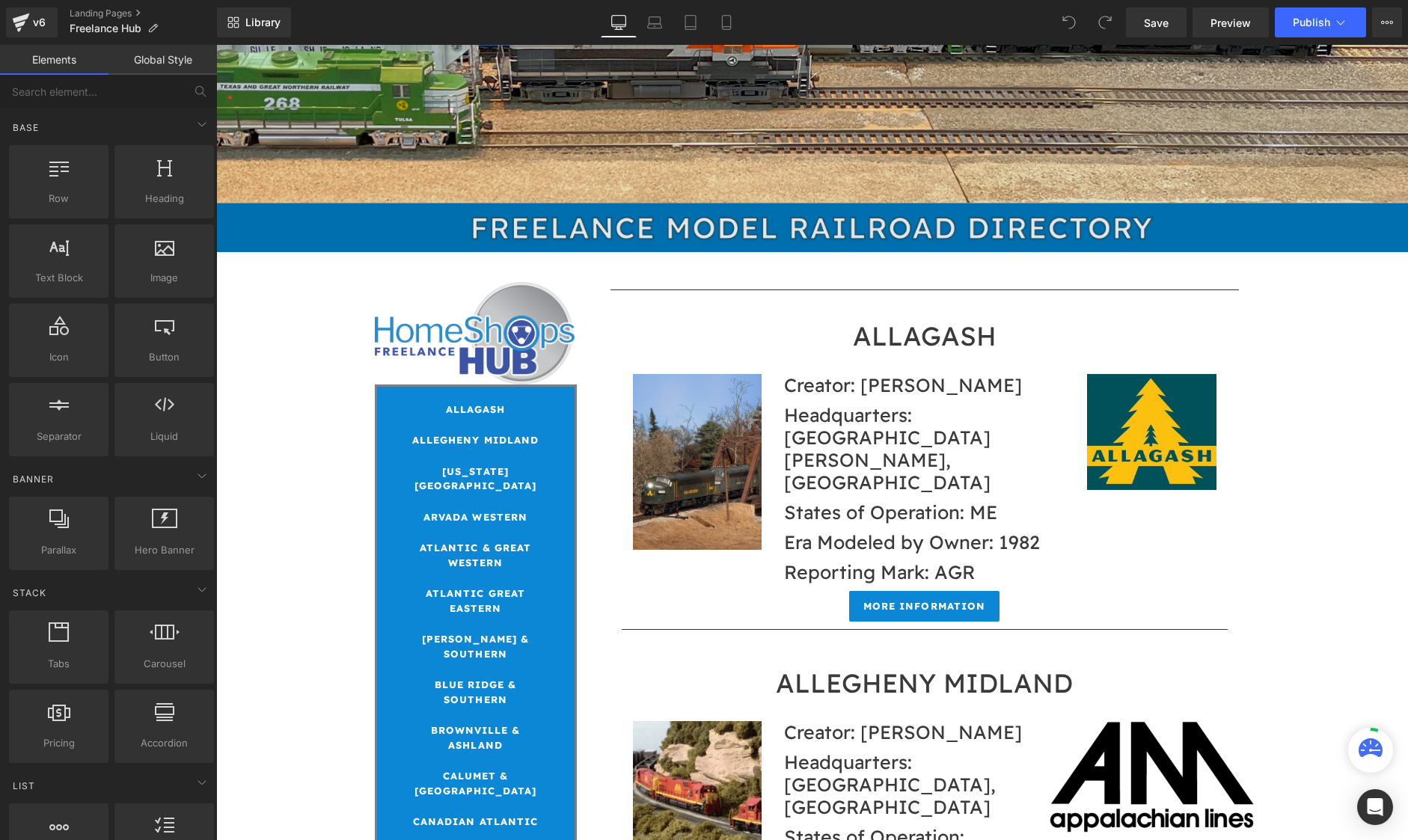
scroll to position [399, 0]
